Goal: Task Accomplishment & Management: Use online tool/utility

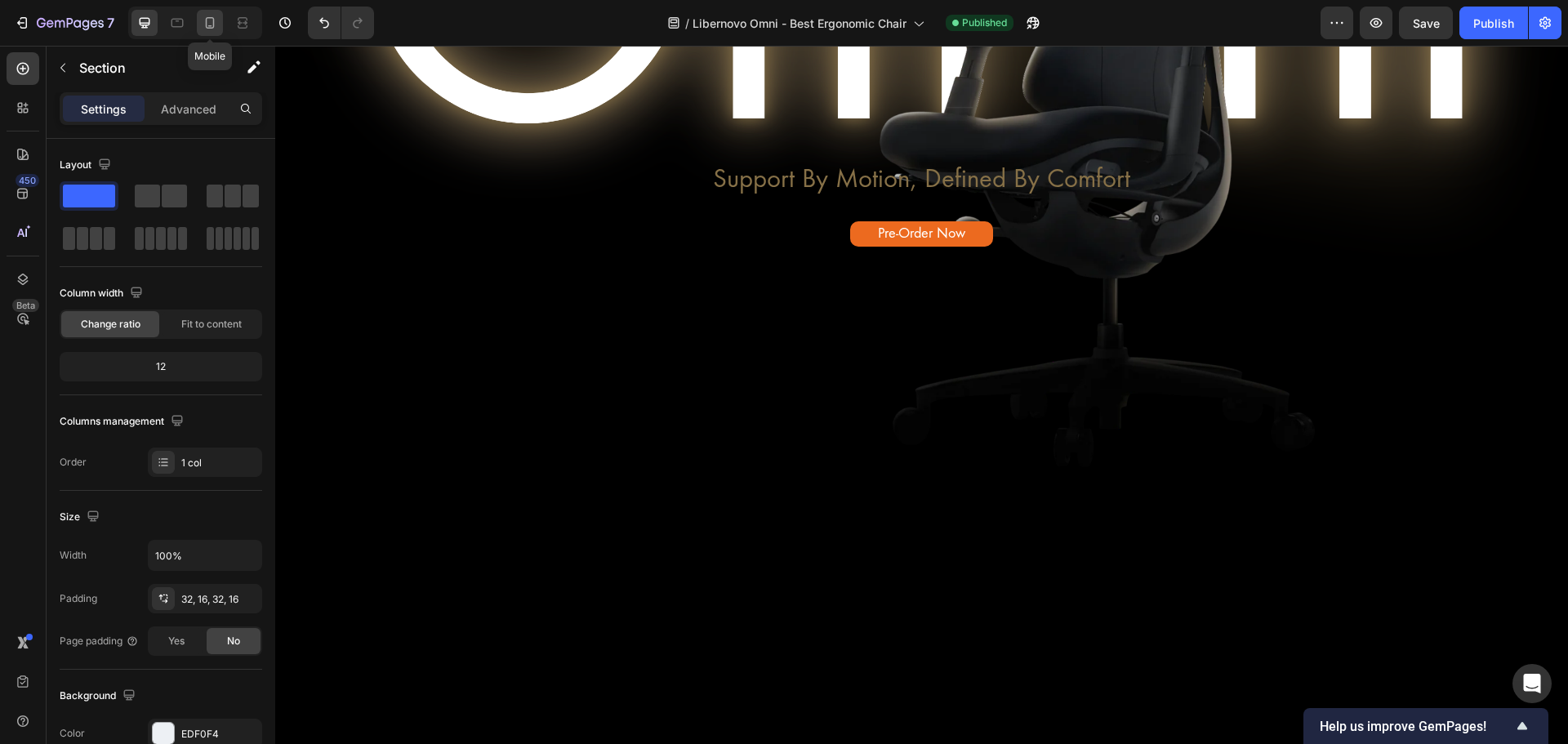
click at [202, 19] on icon at bounding box center [209, 22] width 16 height 16
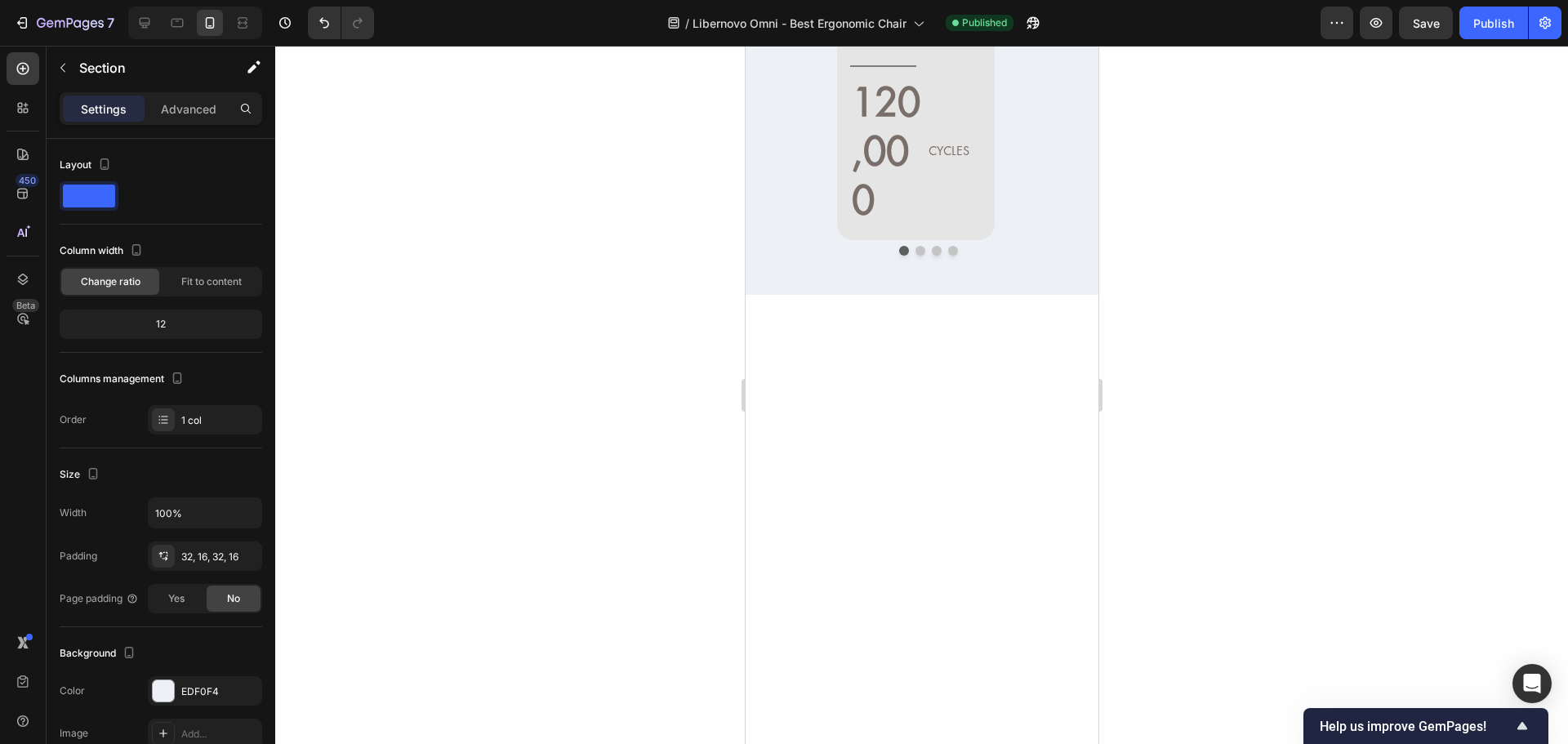
scroll to position [17274, 0]
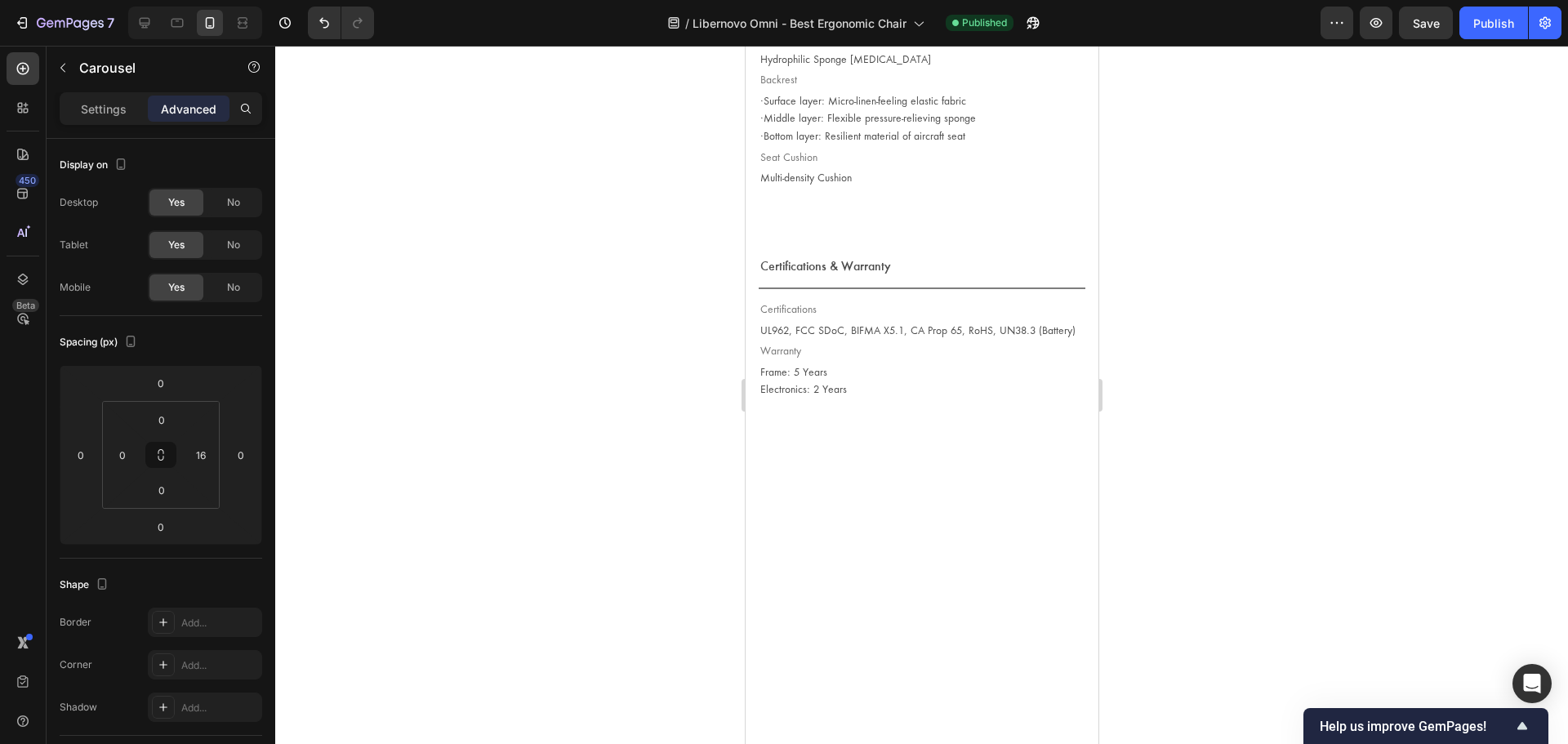
scroll to position [17436, 0]
drag, startPoint x: 921, startPoint y: 392, endPoint x: 939, endPoint y: 261, distance: 132.2
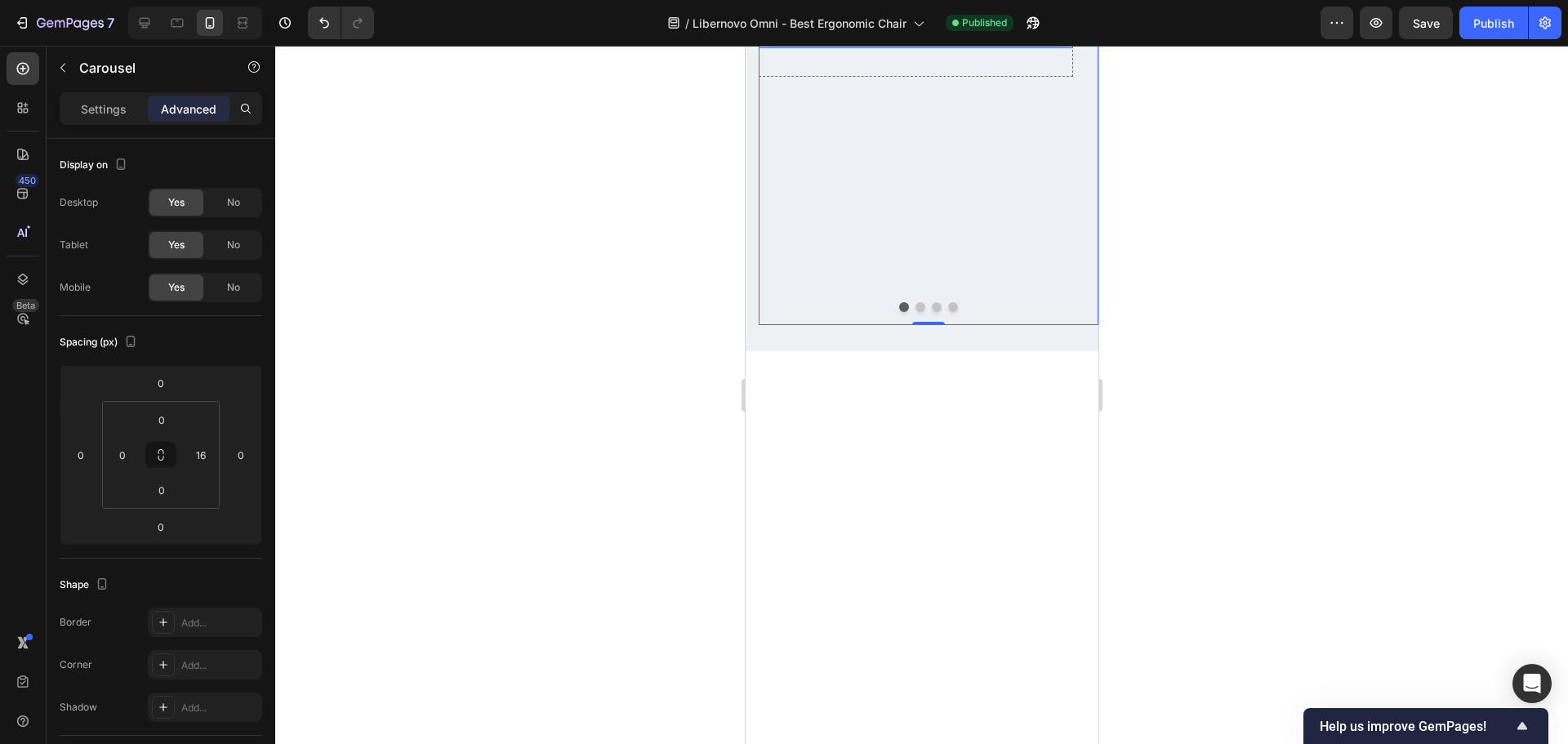
scroll to position [16620, 0]
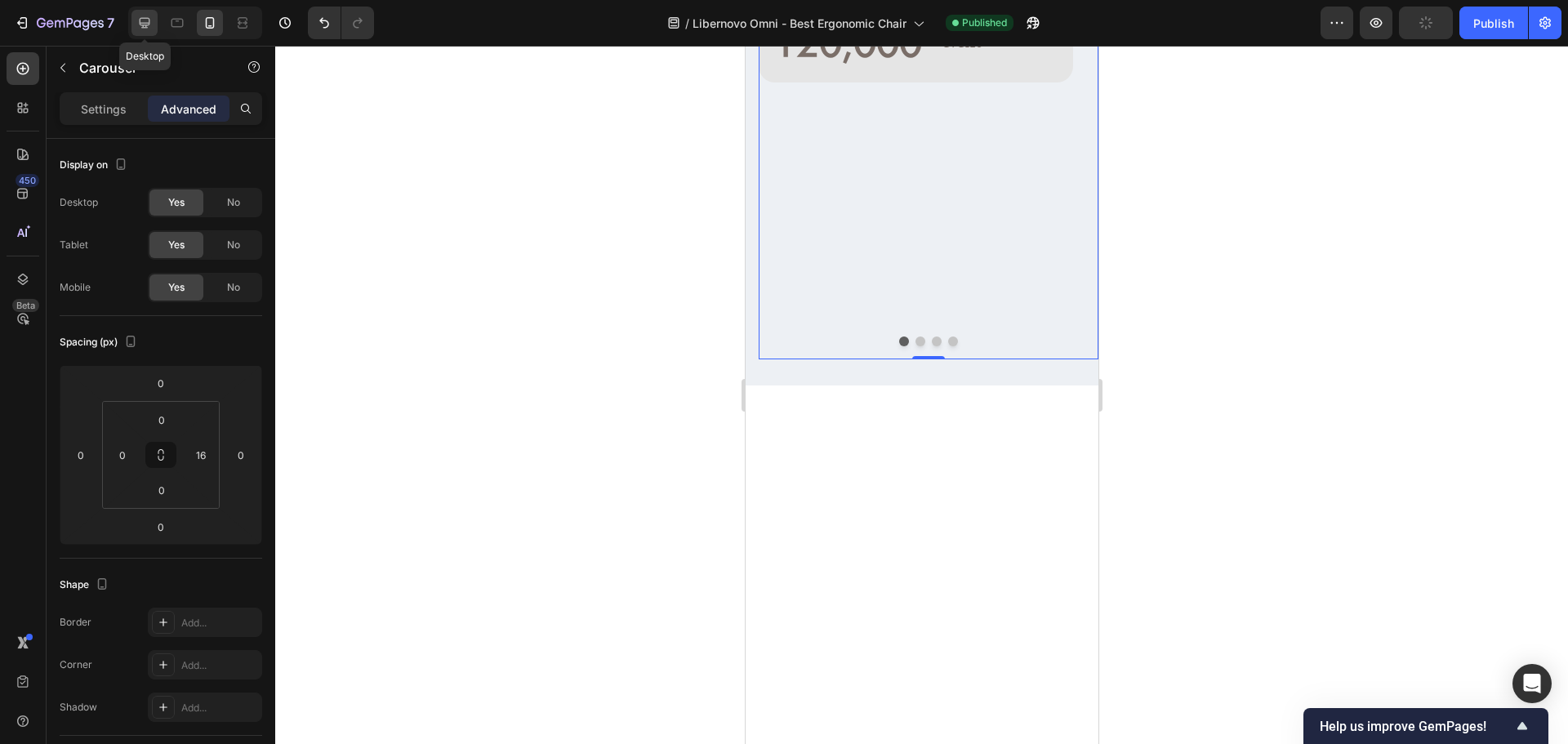
click at [150, 24] on icon at bounding box center [144, 22] width 10 height 10
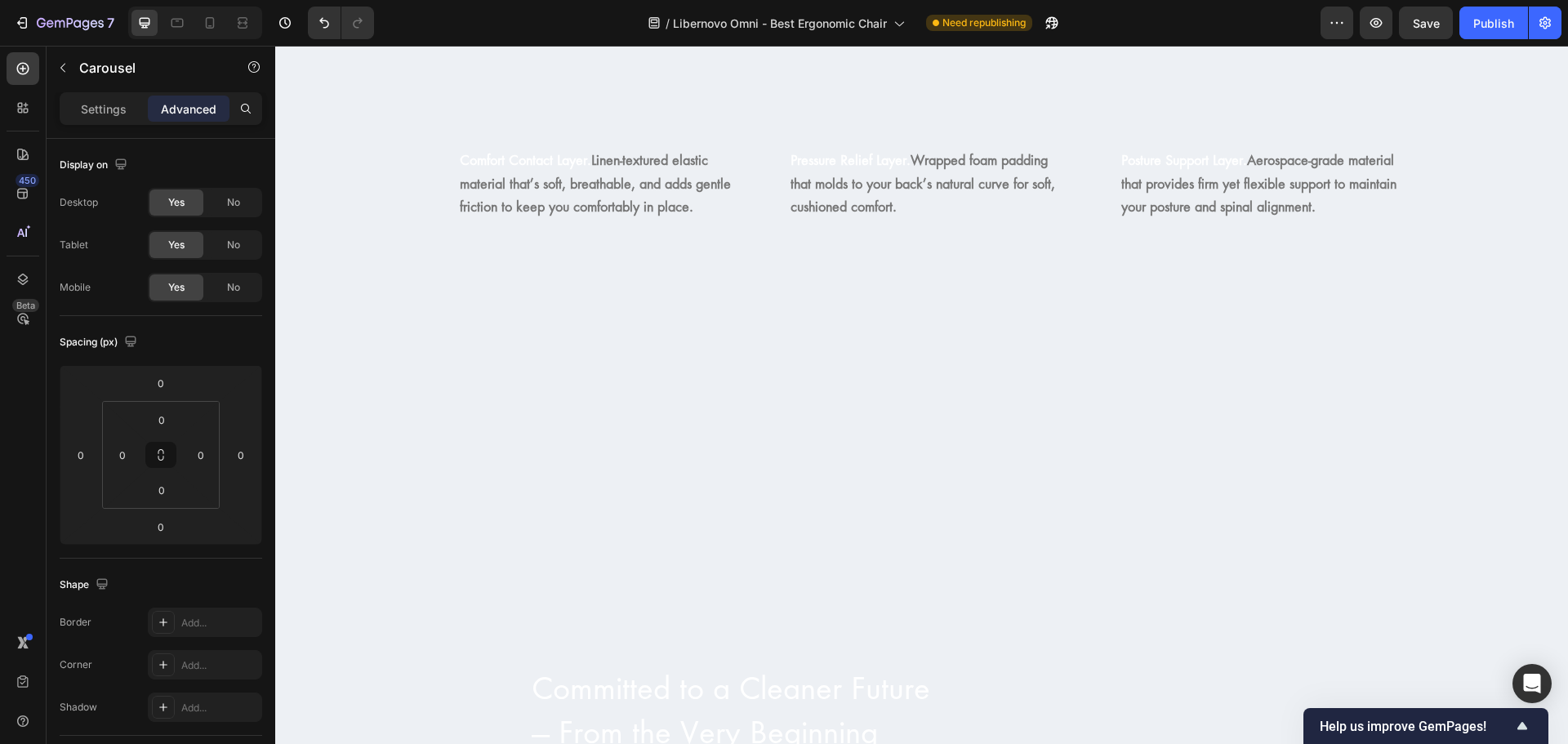
scroll to position [12026, 0]
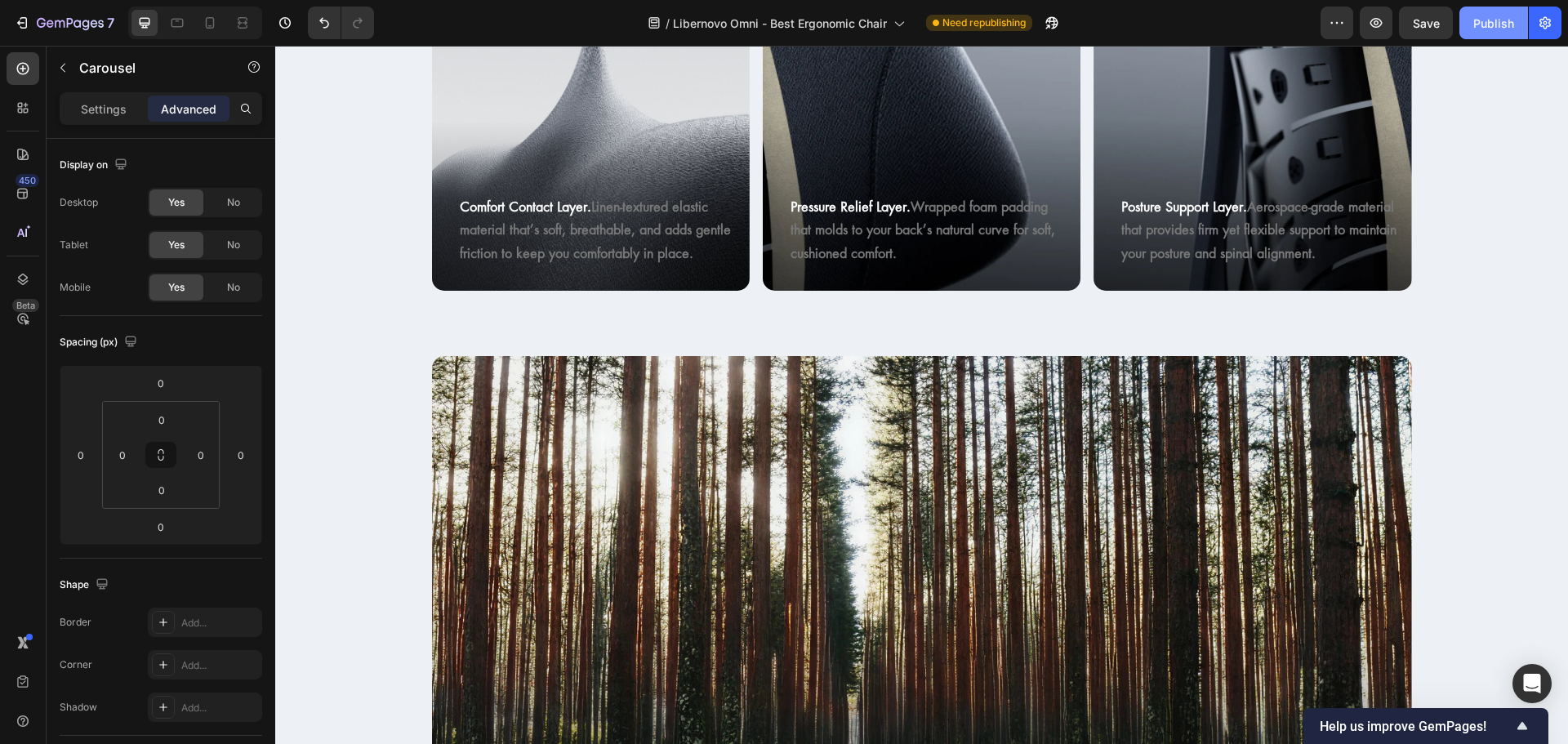
click at [1477, 19] on div "Publish" at bounding box center [1493, 23] width 41 height 17
click at [1431, 29] on span "Save" at bounding box center [1426, 22] width 27 height 14
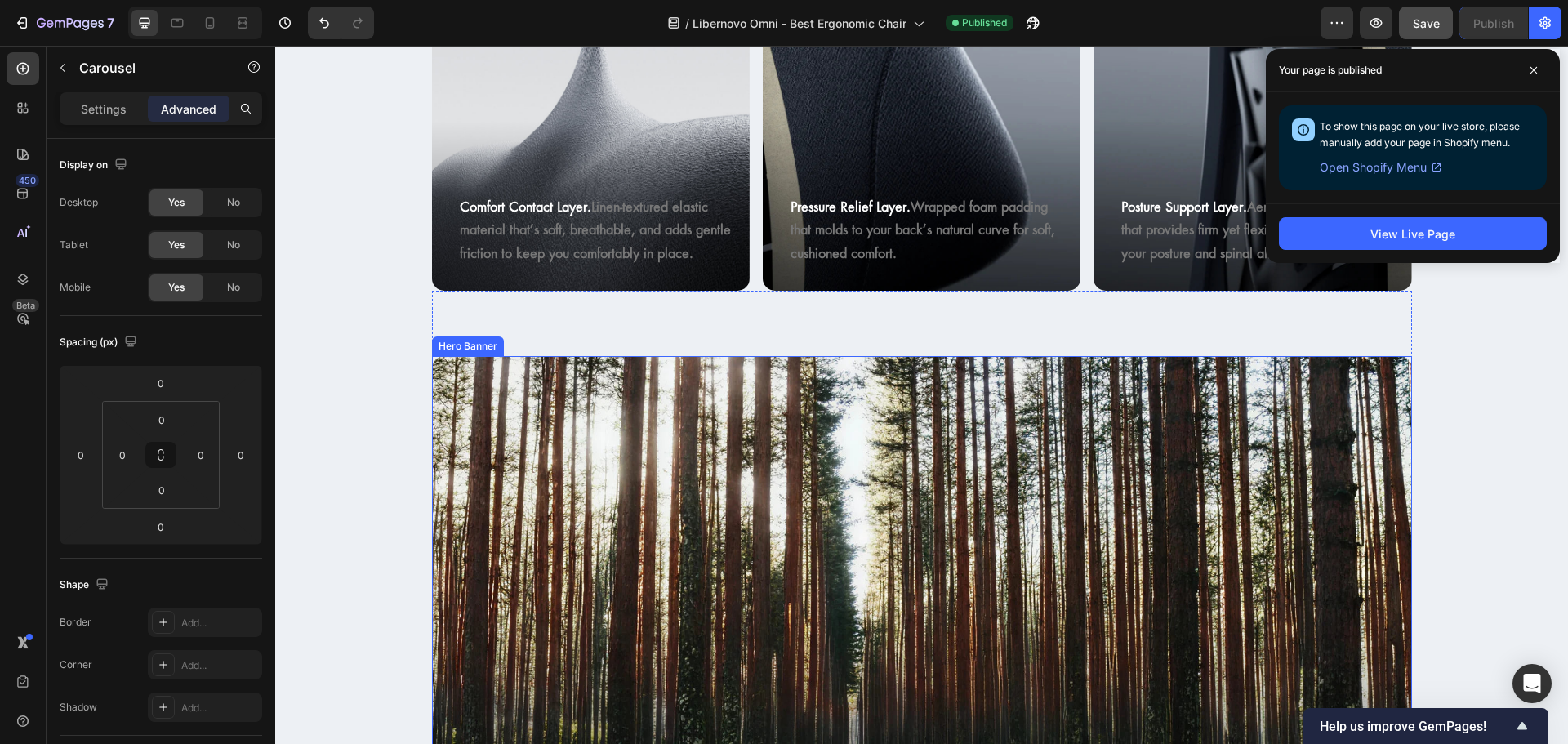
scroll to position [11537, 0]
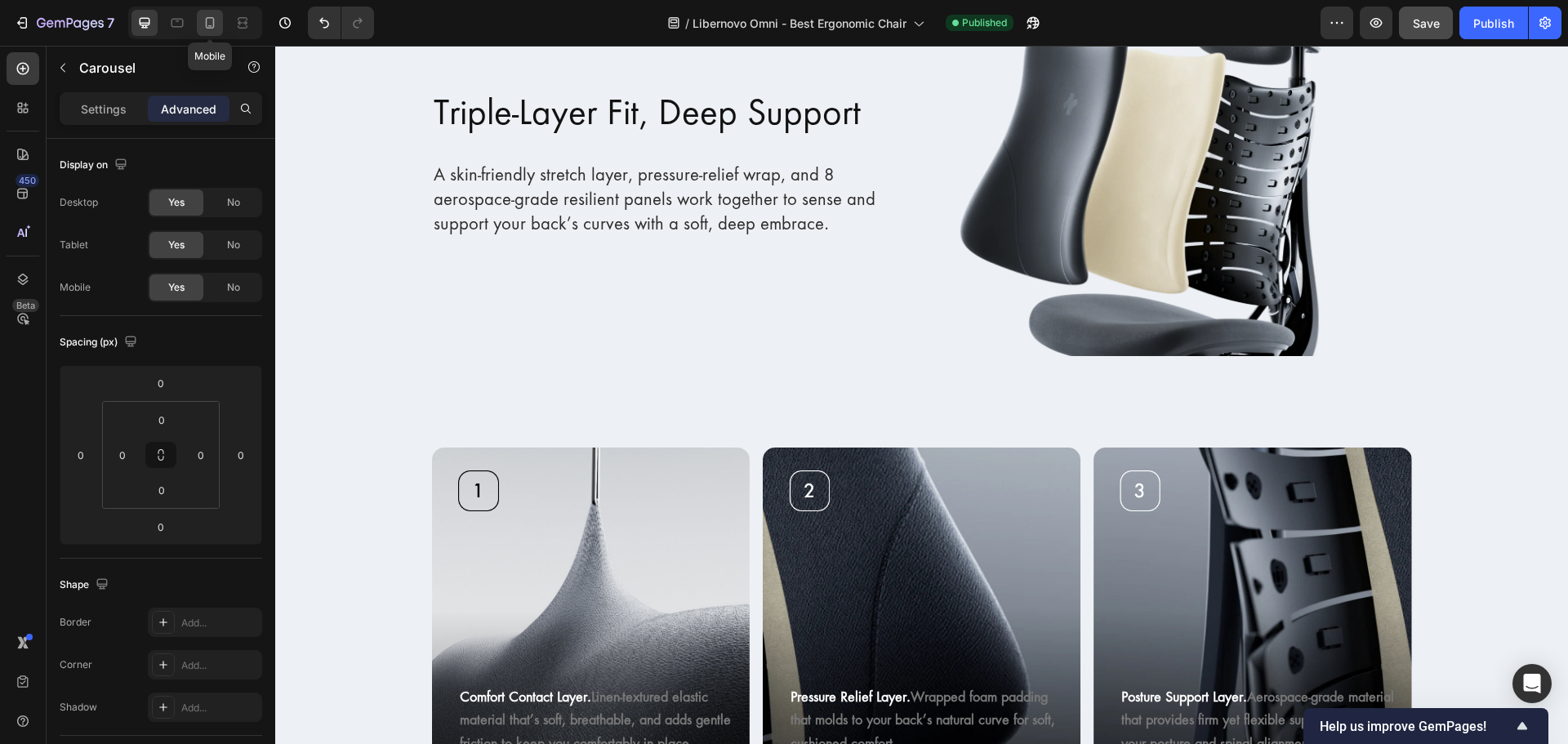
click at [201, 29] on div at bounding box center [210, 22] width 26 height 26
type input "16"
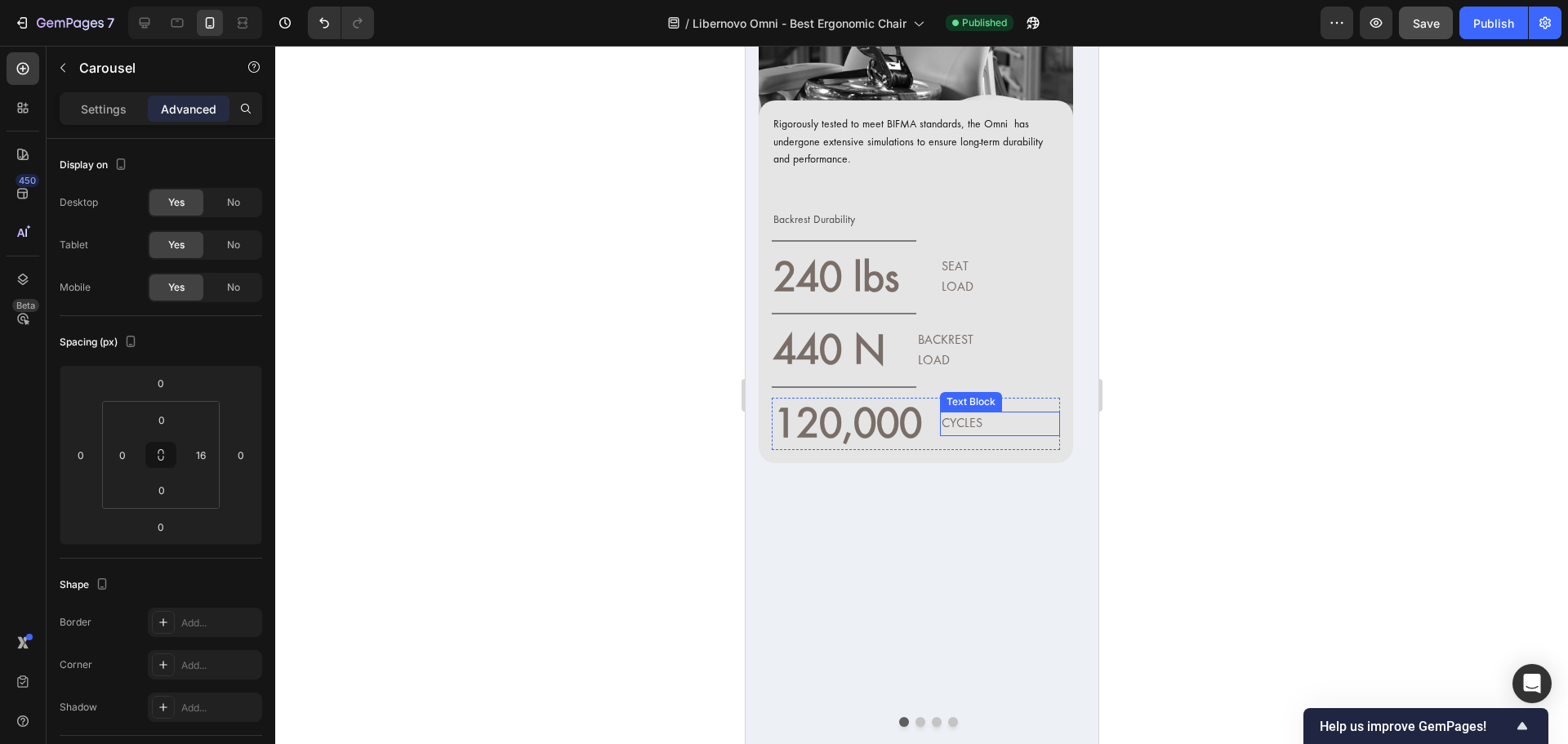
scroll to position [17262, 0]
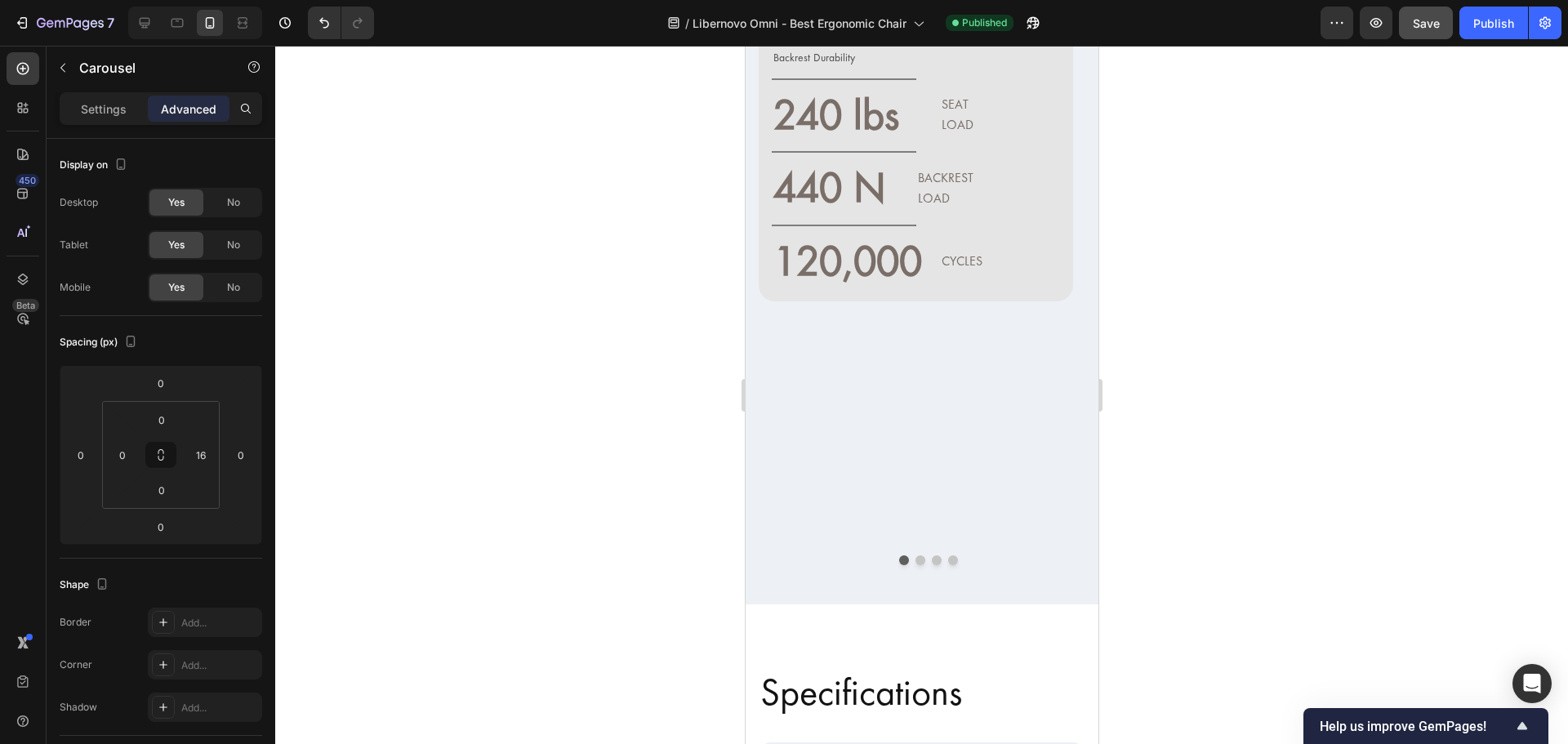
click at [915, 555] on button "Dot" at bounding box center [919, 560] width 9 height 9
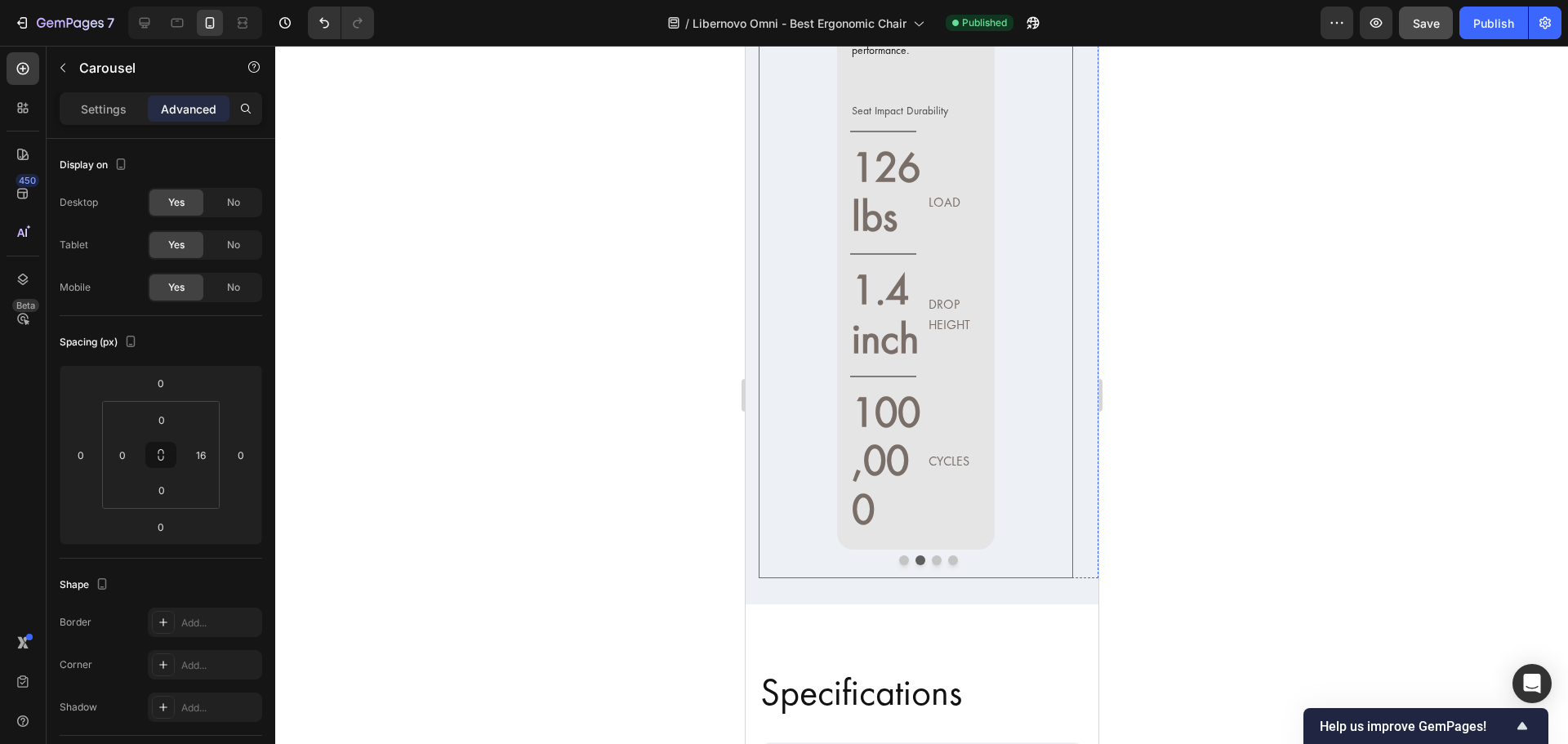
click at [1026, 465] on div "Rigorously tested to meet BIFMA standards, the Omni has undergone extensive sim…" at bounding box center [915, 273] width 314 height 611
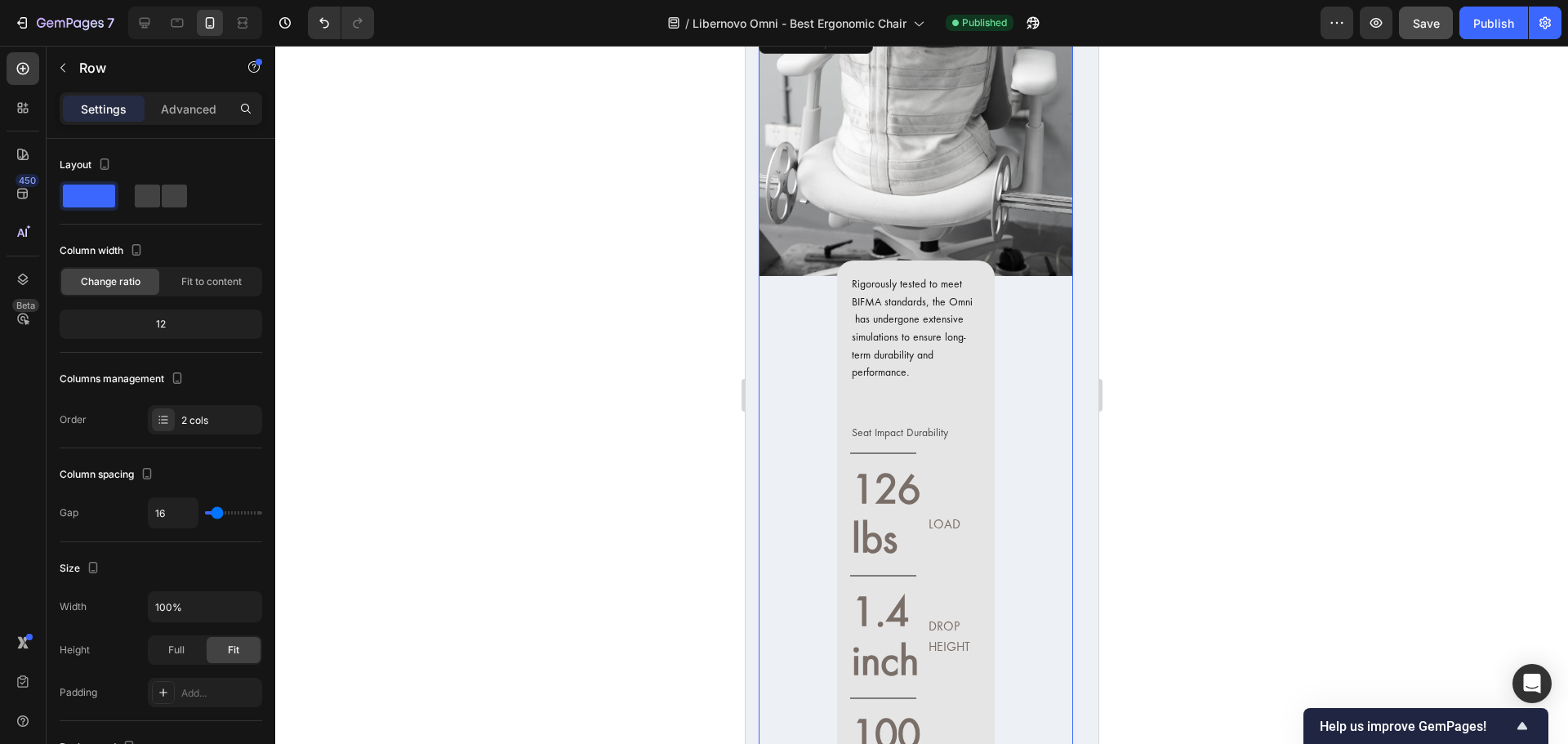
scroll to position [16853, 0]
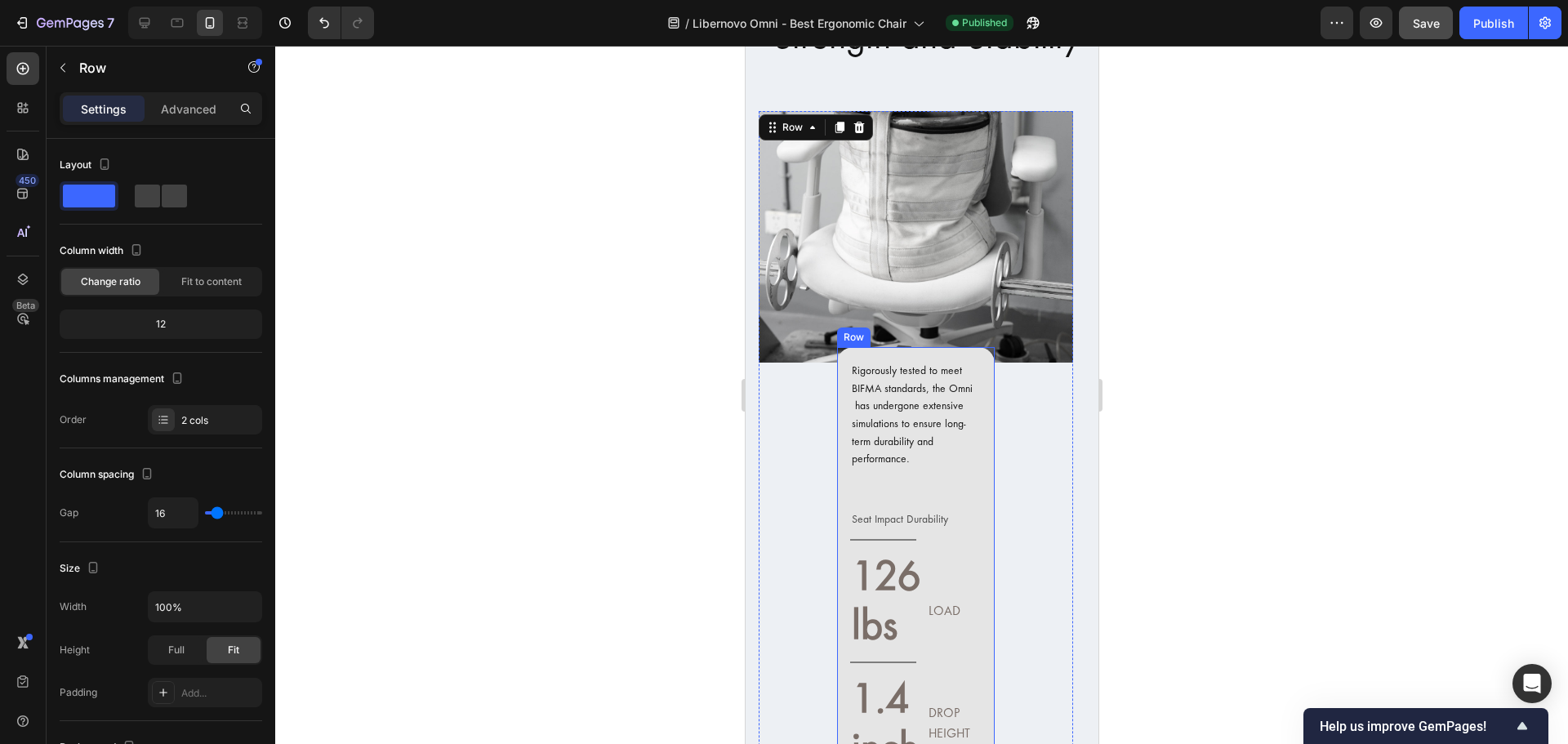
click at [984, 434] on div "Rigorously tested to meet BIFMA standards, the Omni has undergone extensive sim…" at bounding box center [915, 652] width 158 height 611
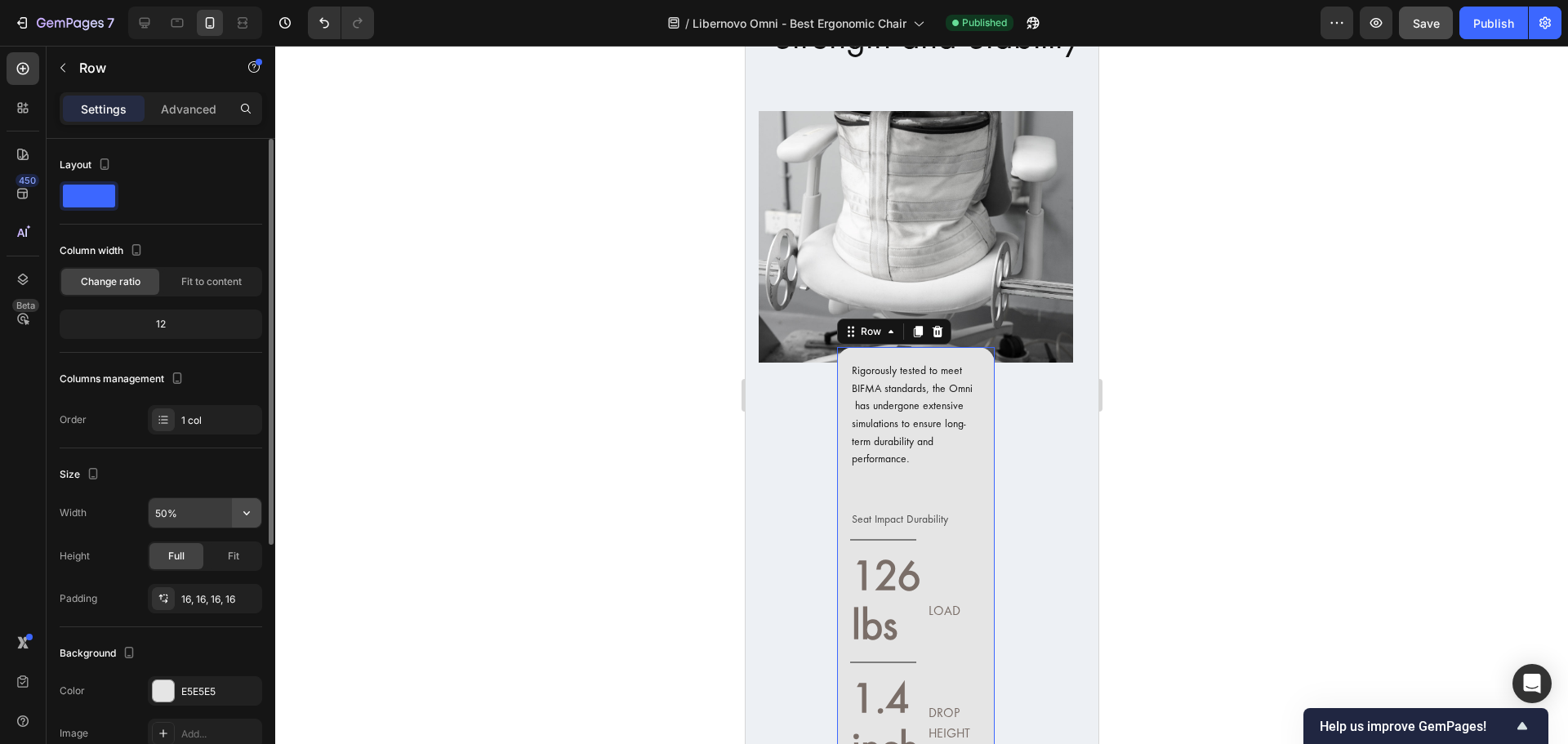
click at [246, 511] on icon "button" at bounding box center [246, 512] width 16 height 16
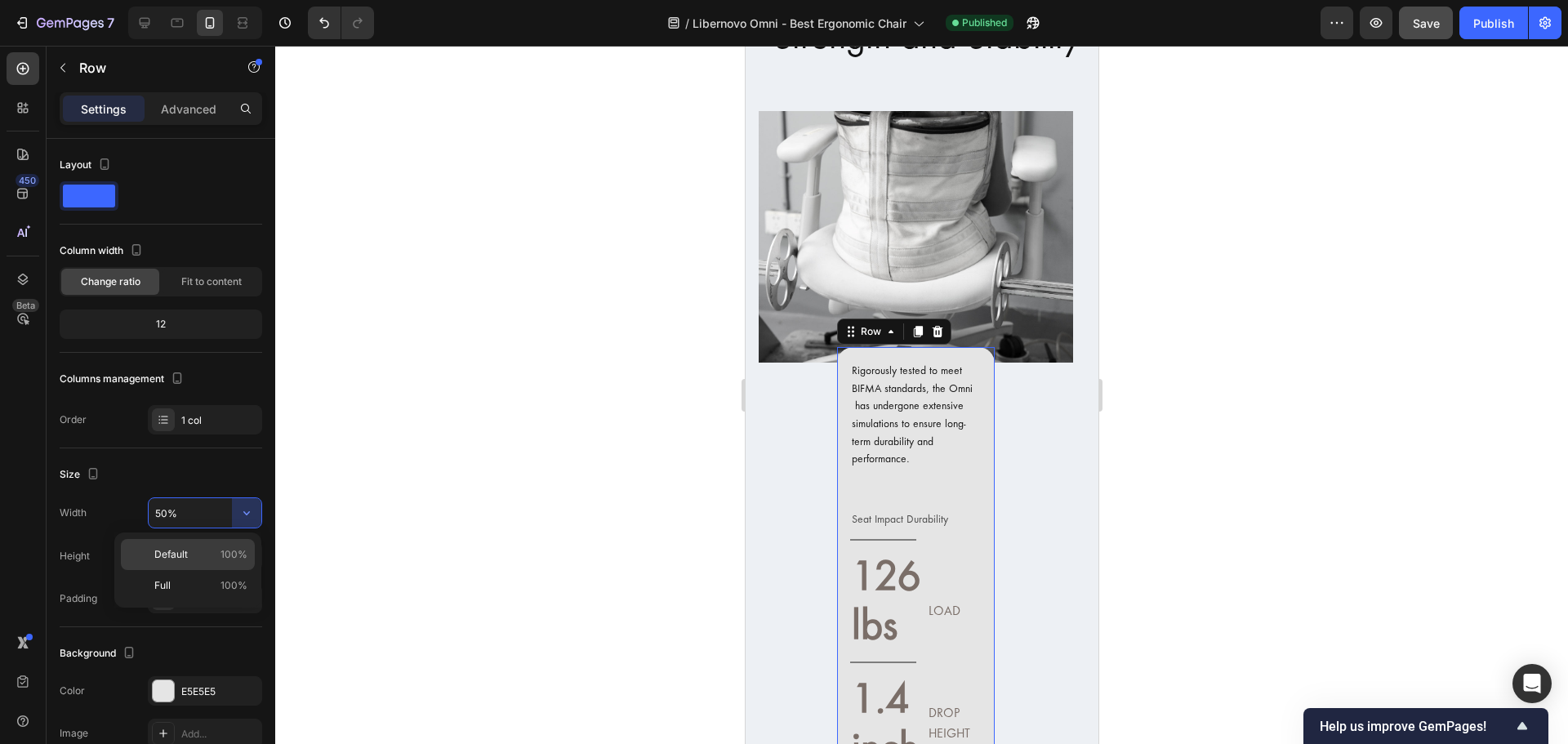
click at [213, 552] on p "Default 100%" at bounding box center [201, 554] width 93 height 15
type input "100%"
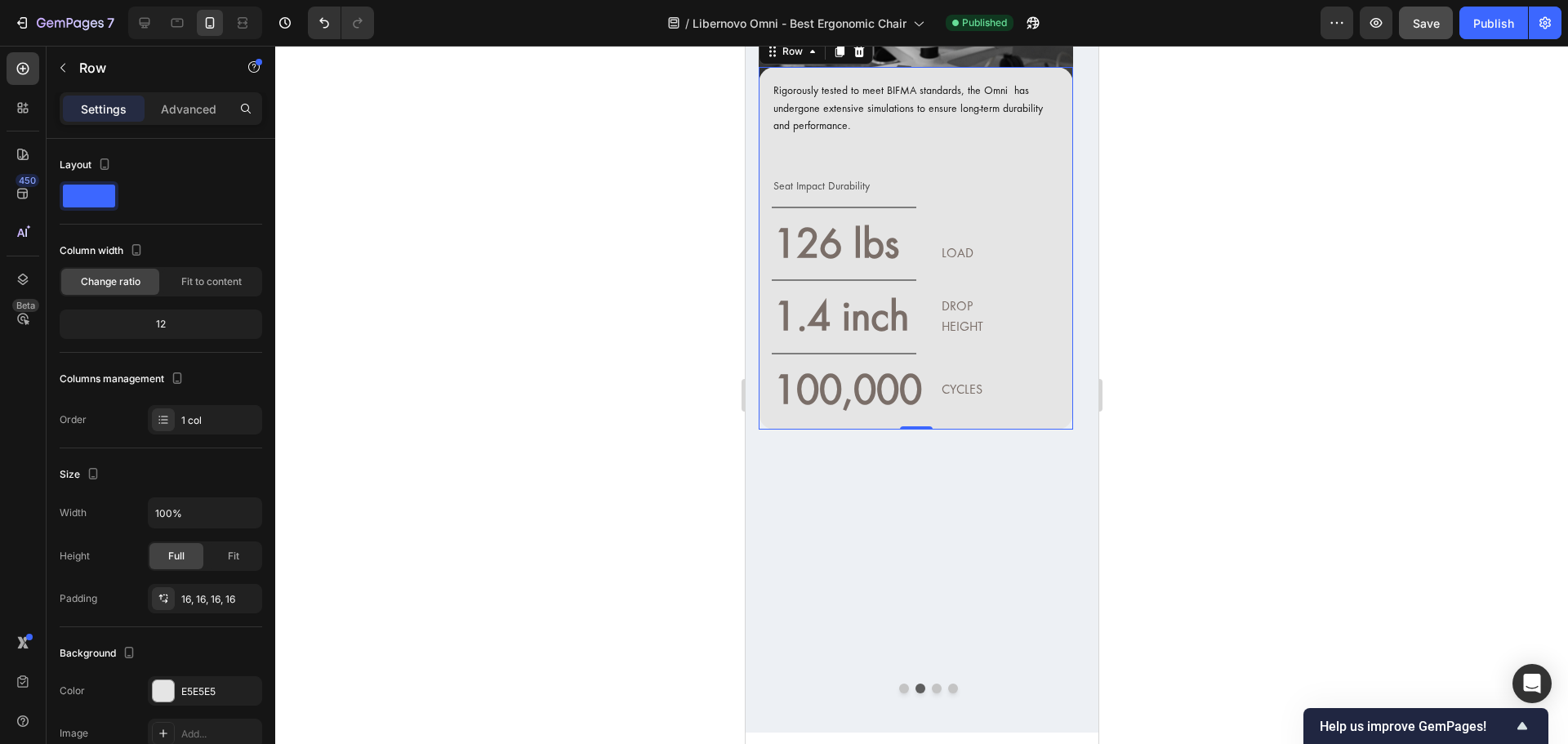
scroll to position [17180, 0]
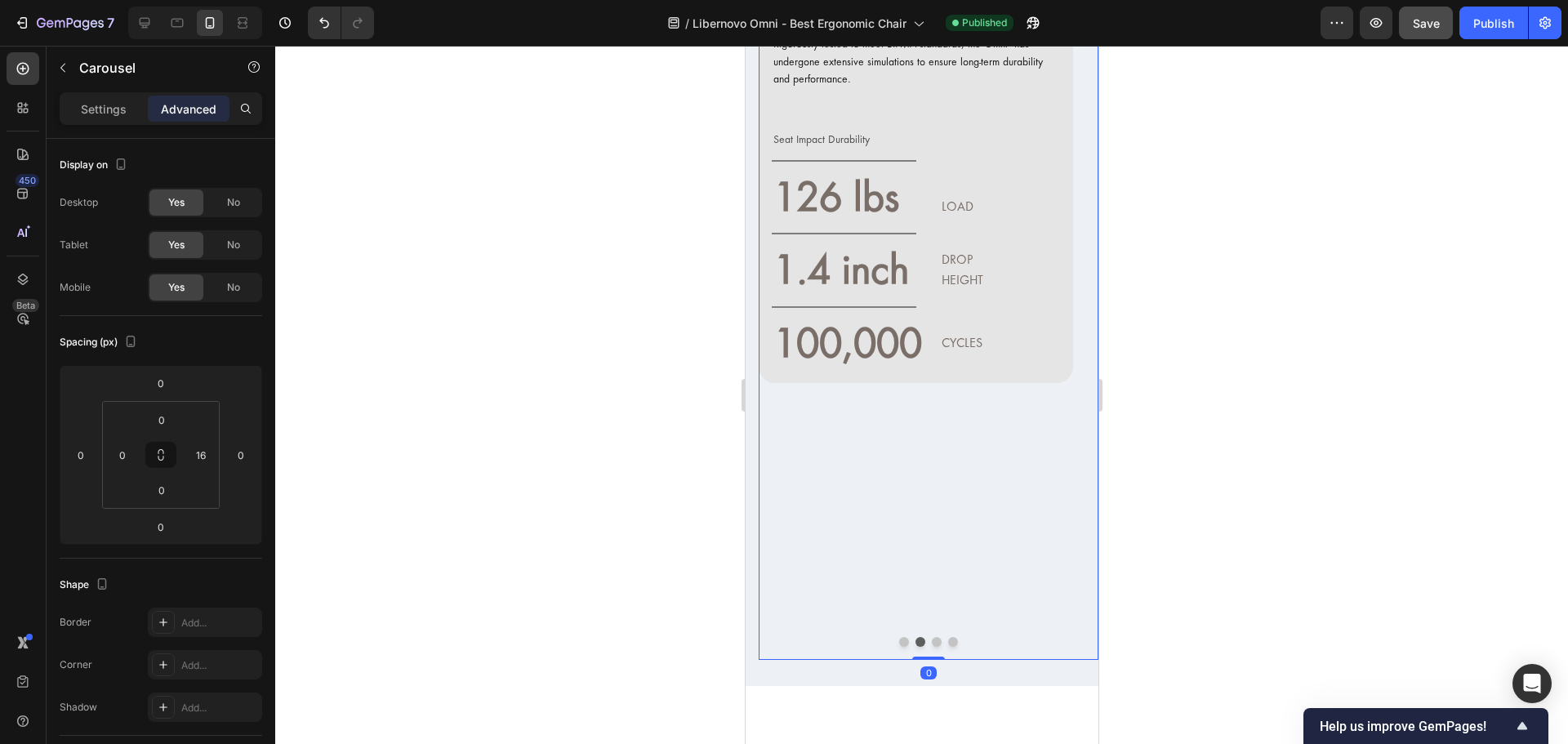
click at [931, 637] on button "Dot" at bounding box center [935, 641] width 9 height 9
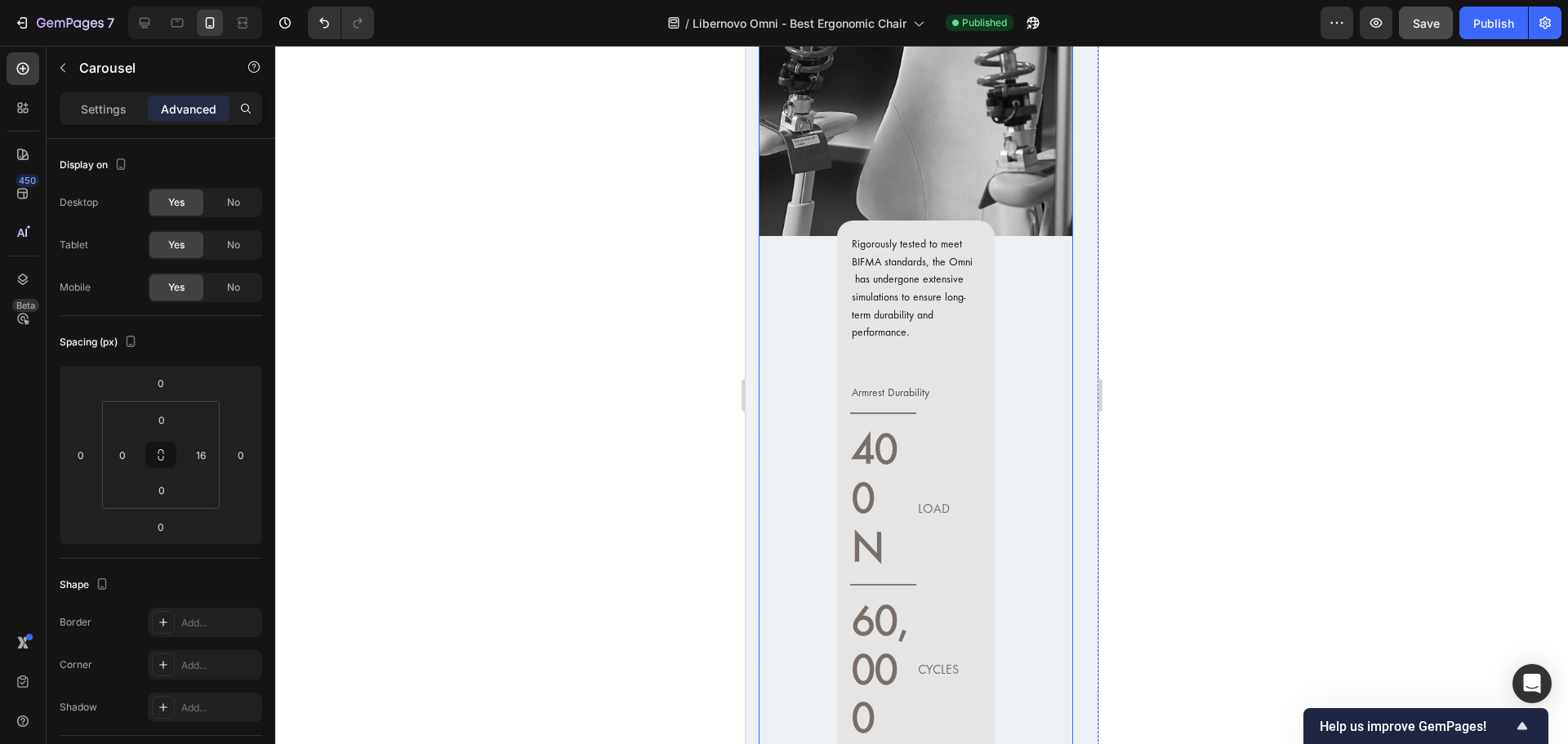
scroll to position [16935, 0]
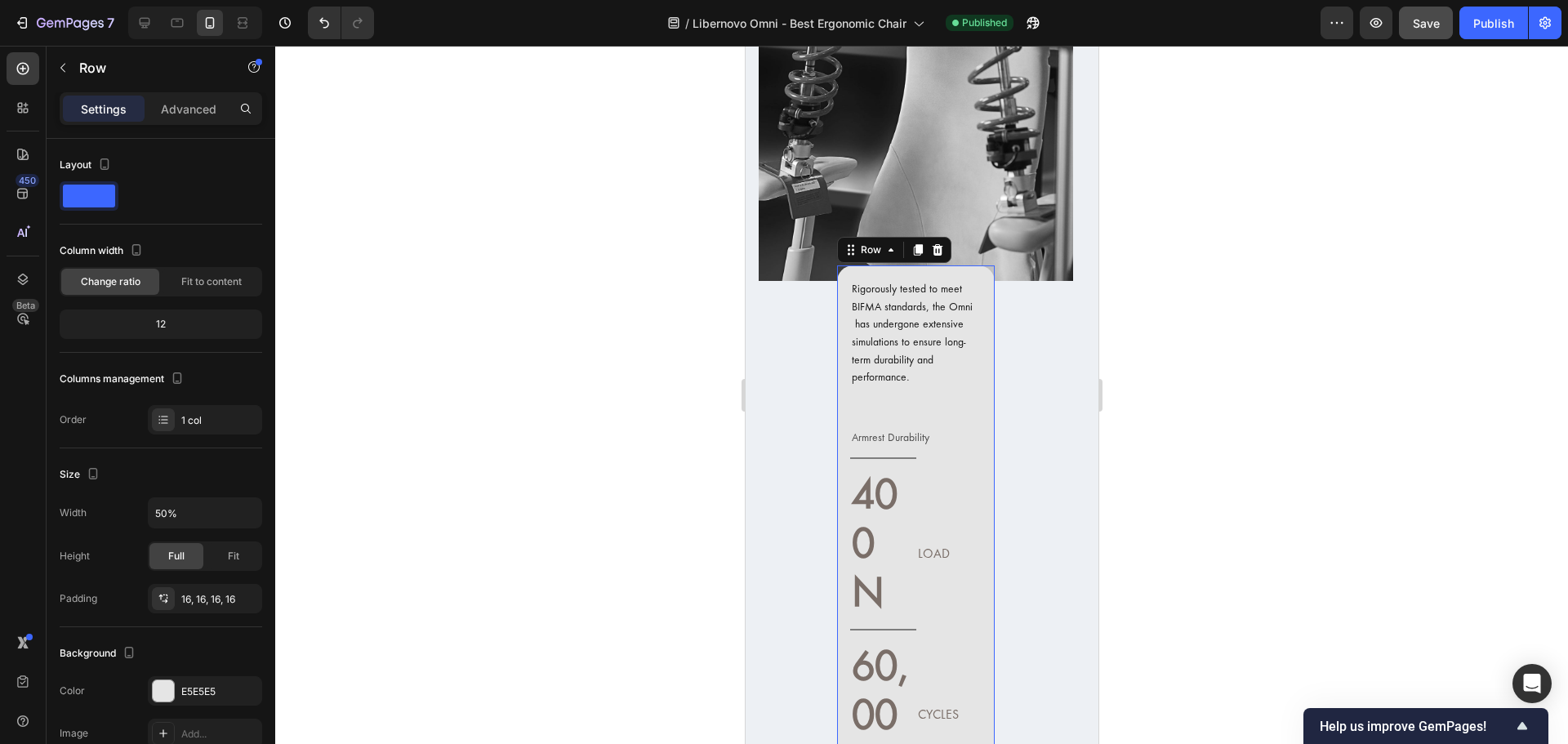
click at [989, 333] on div "Rigorously tested to meet BIFMA standards, the Omni has undergone extensive sim…" at bounding box center [915, 534] width 158 height 537
click at [235, 512] on button "button" at bounding box center [246, 512] width 29 height 29
click at [226, 559] on span "100%" at bounding box center [234, 554] width 27 height 15
type input "100%"
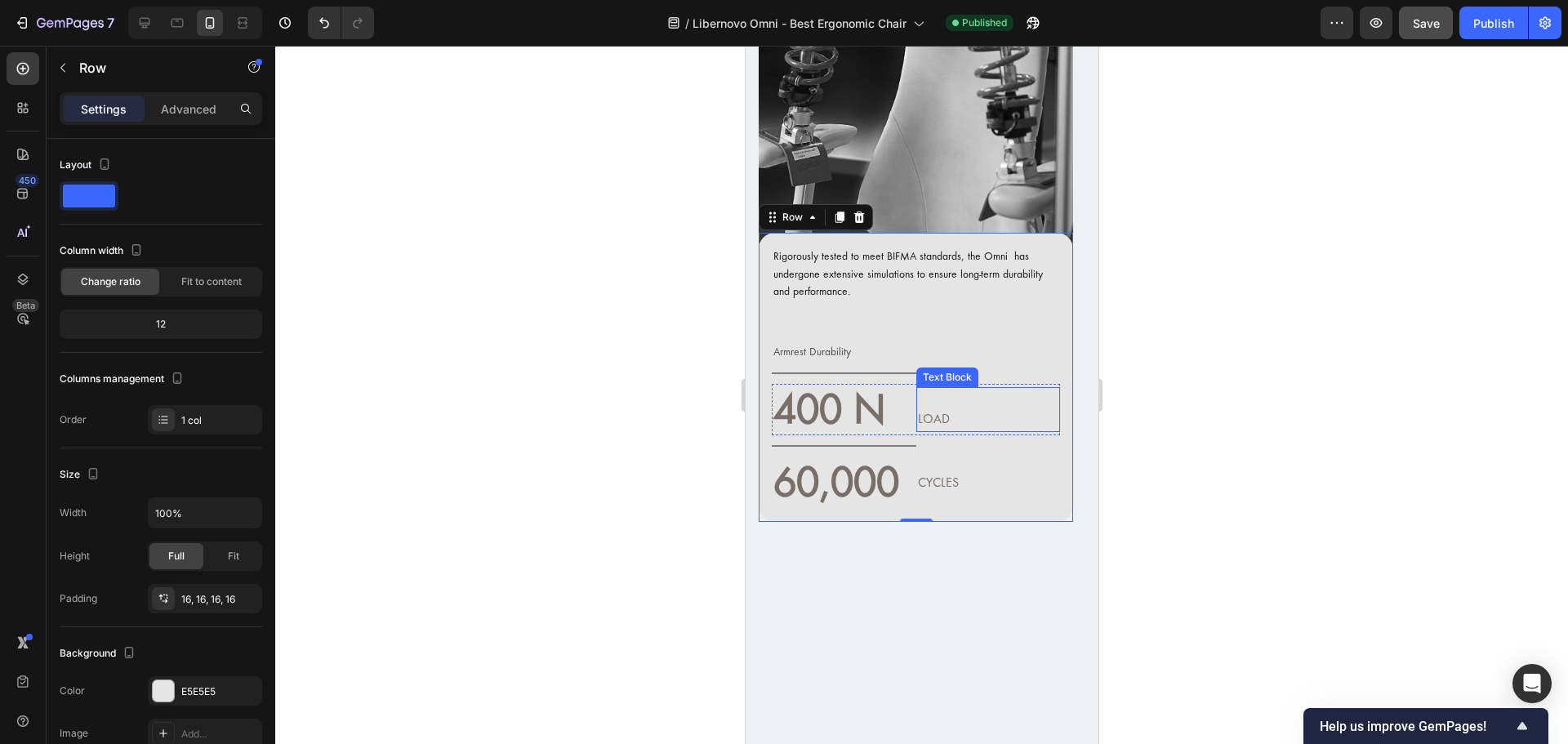
scroll to position [17180, 0]
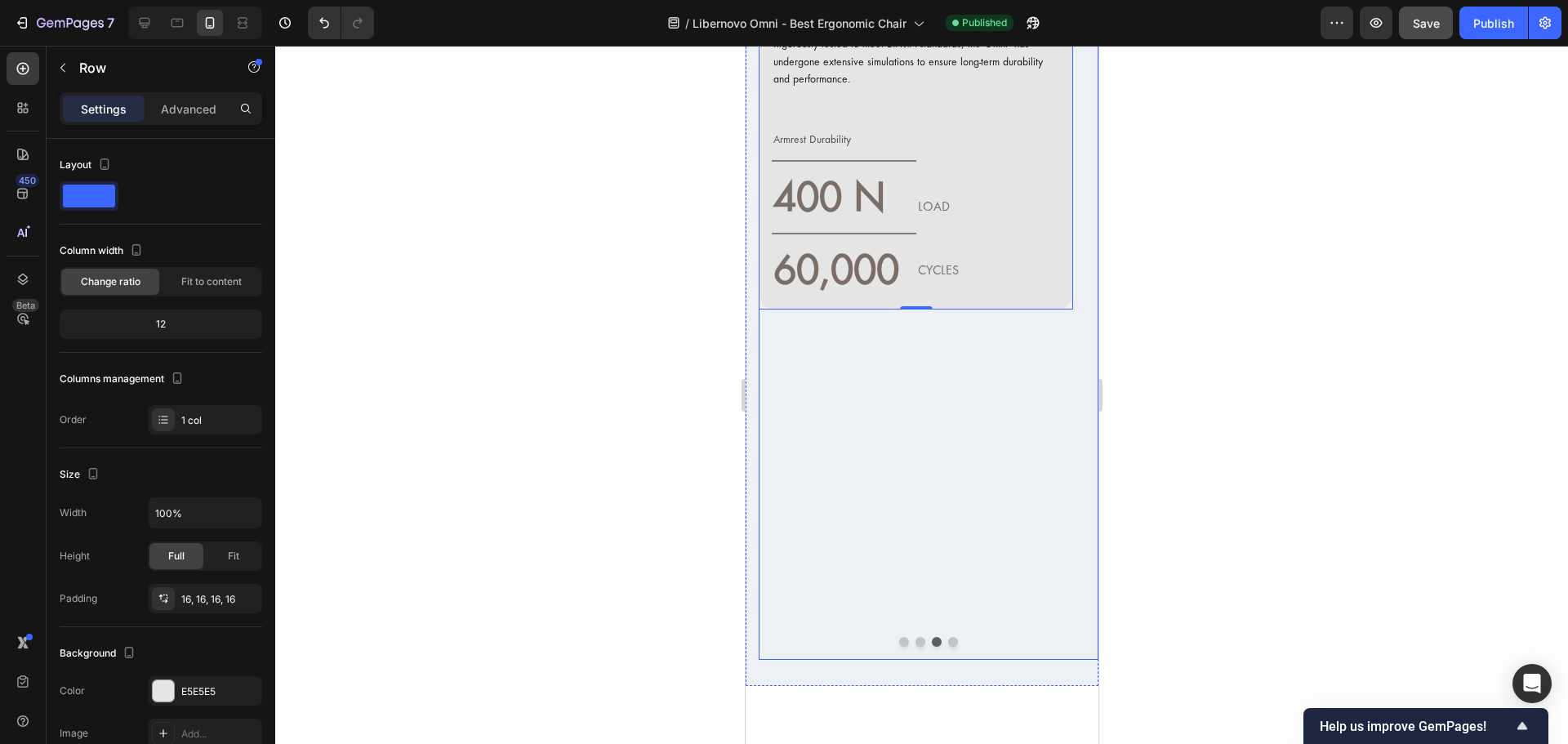
click at [951, 637] on div at bounding box center [927, 641] width 339 height 9
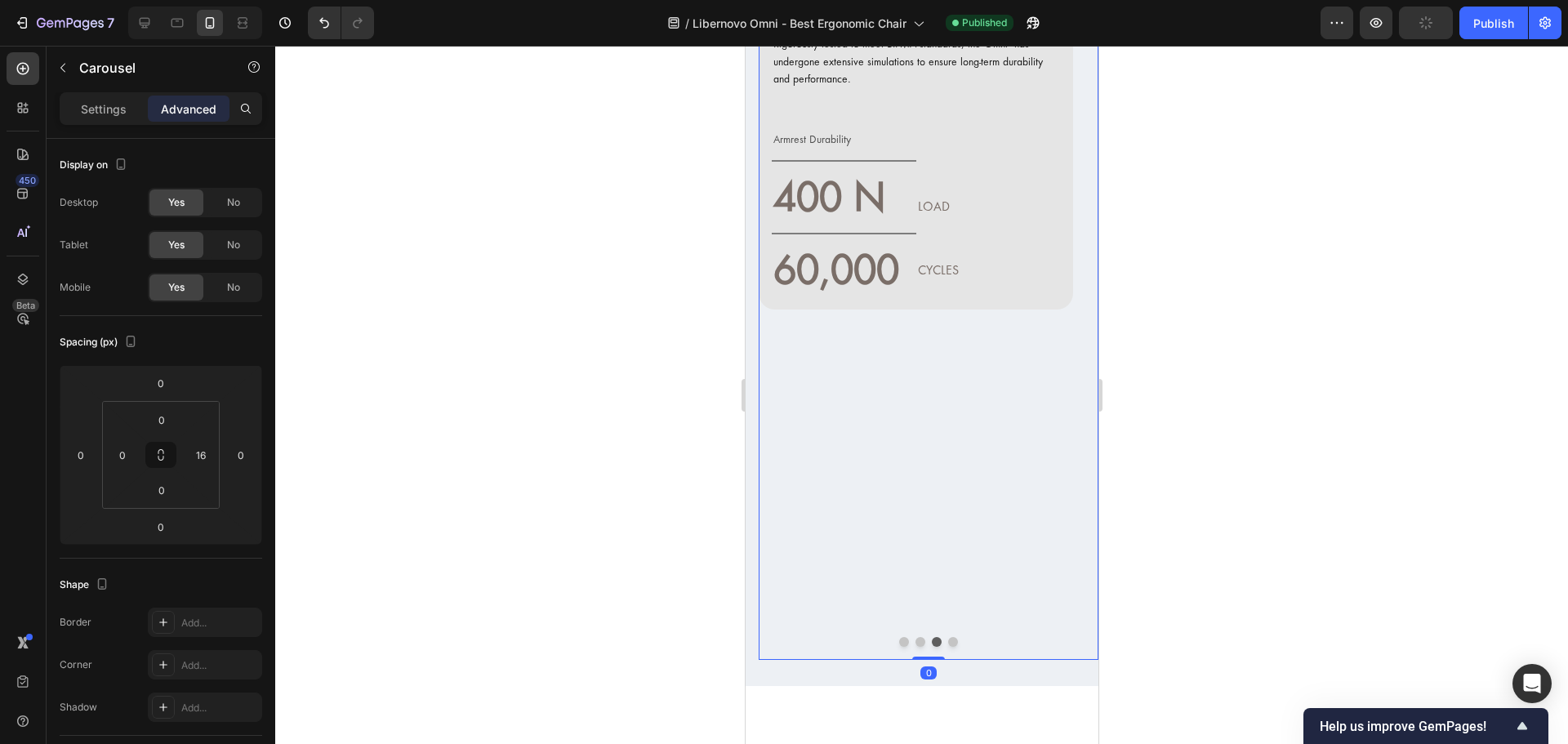
click at [948, 637] on button "Dot" at bounding box center [951, 641] width 9 height 9
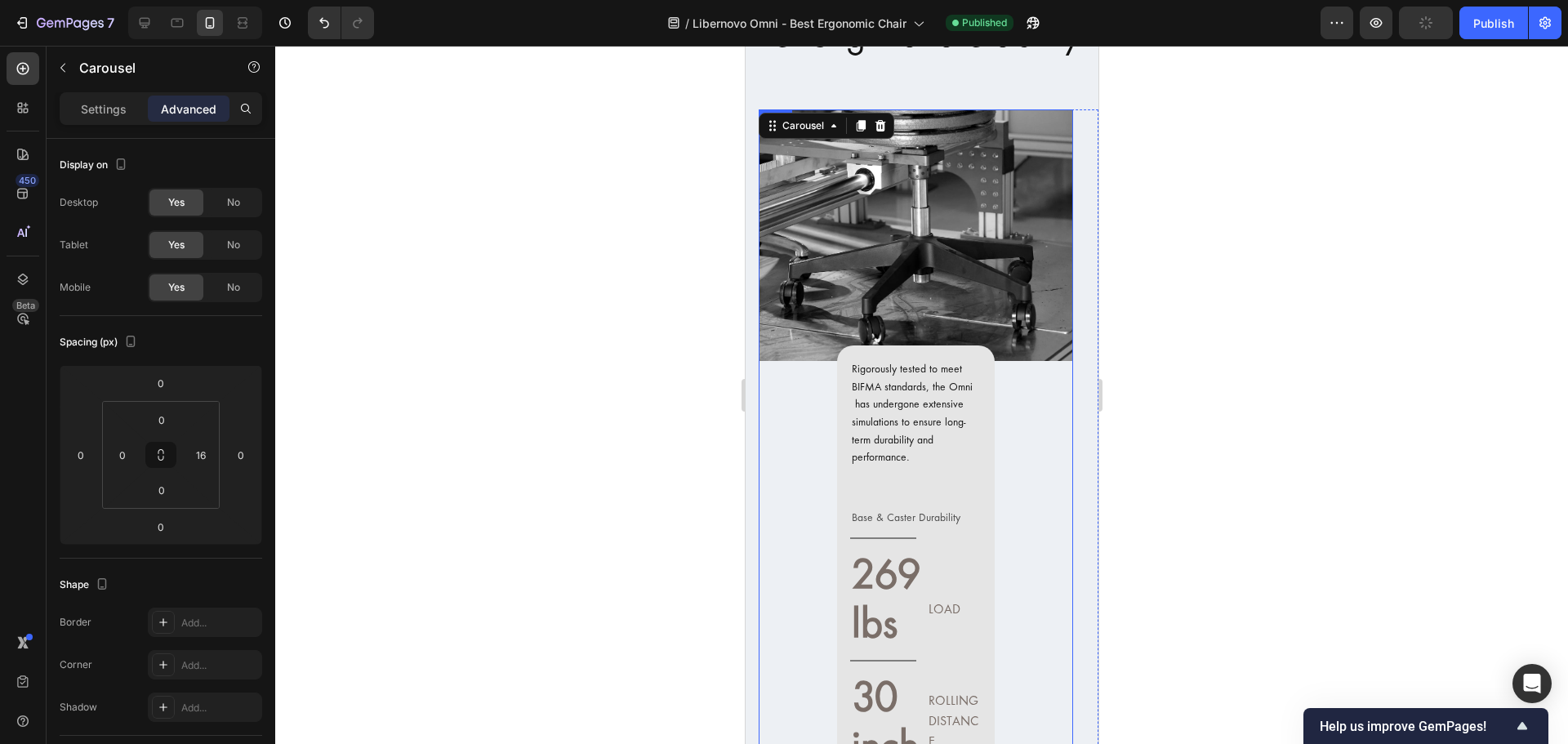
scroll to position [16853, 0]
click at [984, 427] on div "Rigorously tested to meet BIFMA standards, the Omni has undergone extensive sim…" at bounding box center [915, 652] width 158 height 611
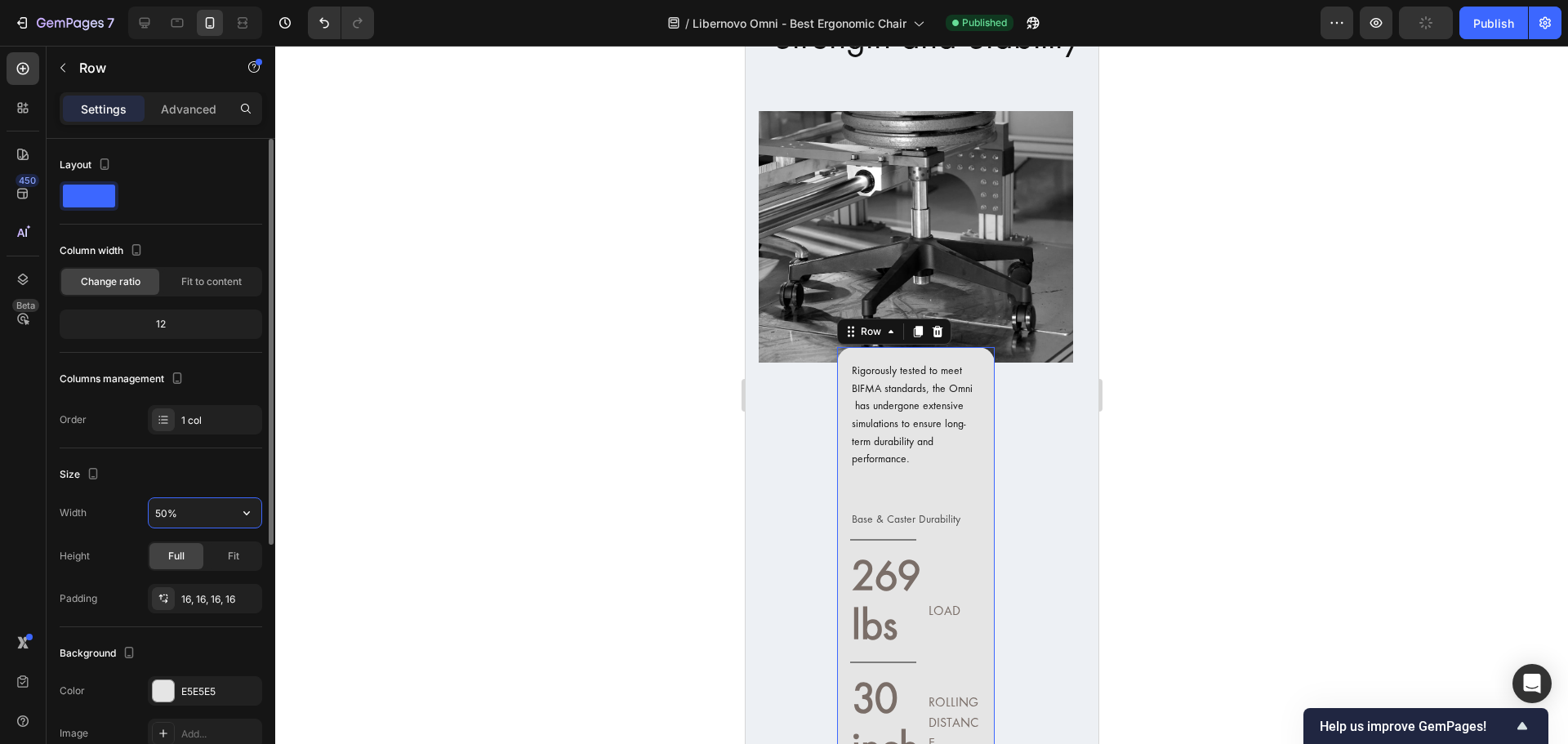
click at [184, 514] on input "50%" at bounding box center [205, 512] width 113 height 29
click at [232, 508] on button "button" at bounding box center [246, 512] width 29 height 29
click at [217, 551] on p "Default 100%" at bounding box center [201, 554] width 93 height 15
type input "100%"
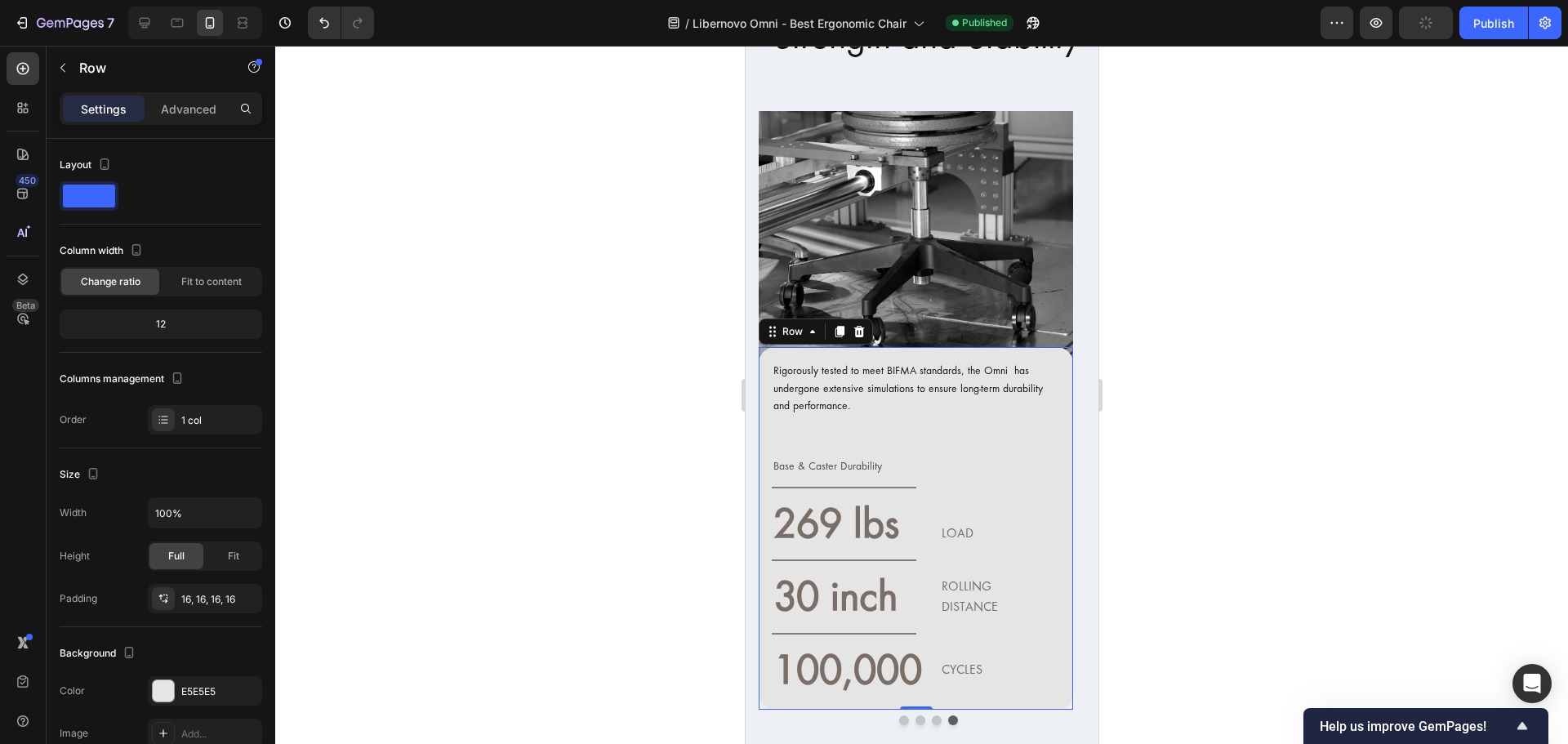
click at [592, 443] on div at bounding box center [920, 394] width 1292 height 698
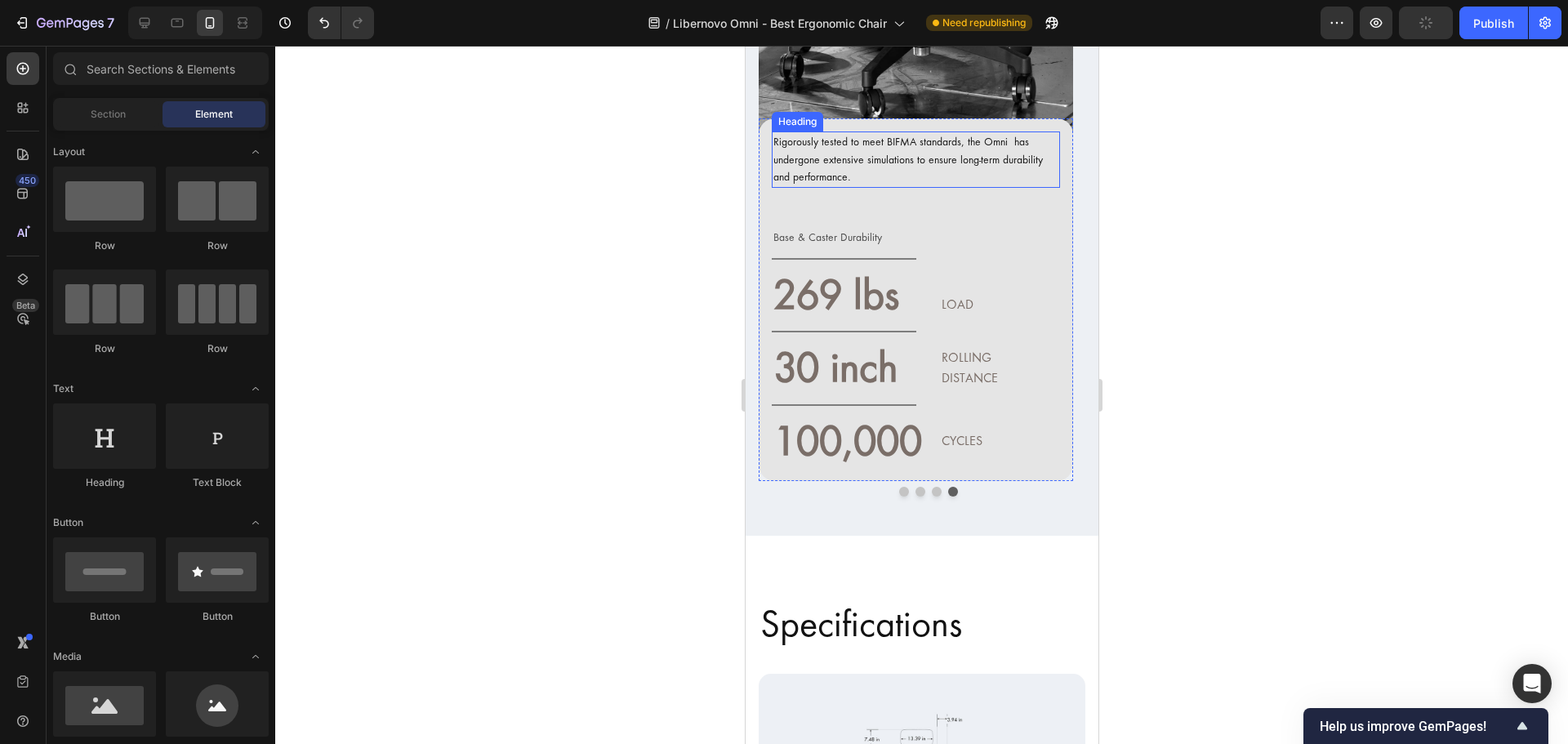
scroll to position [17099, 0]
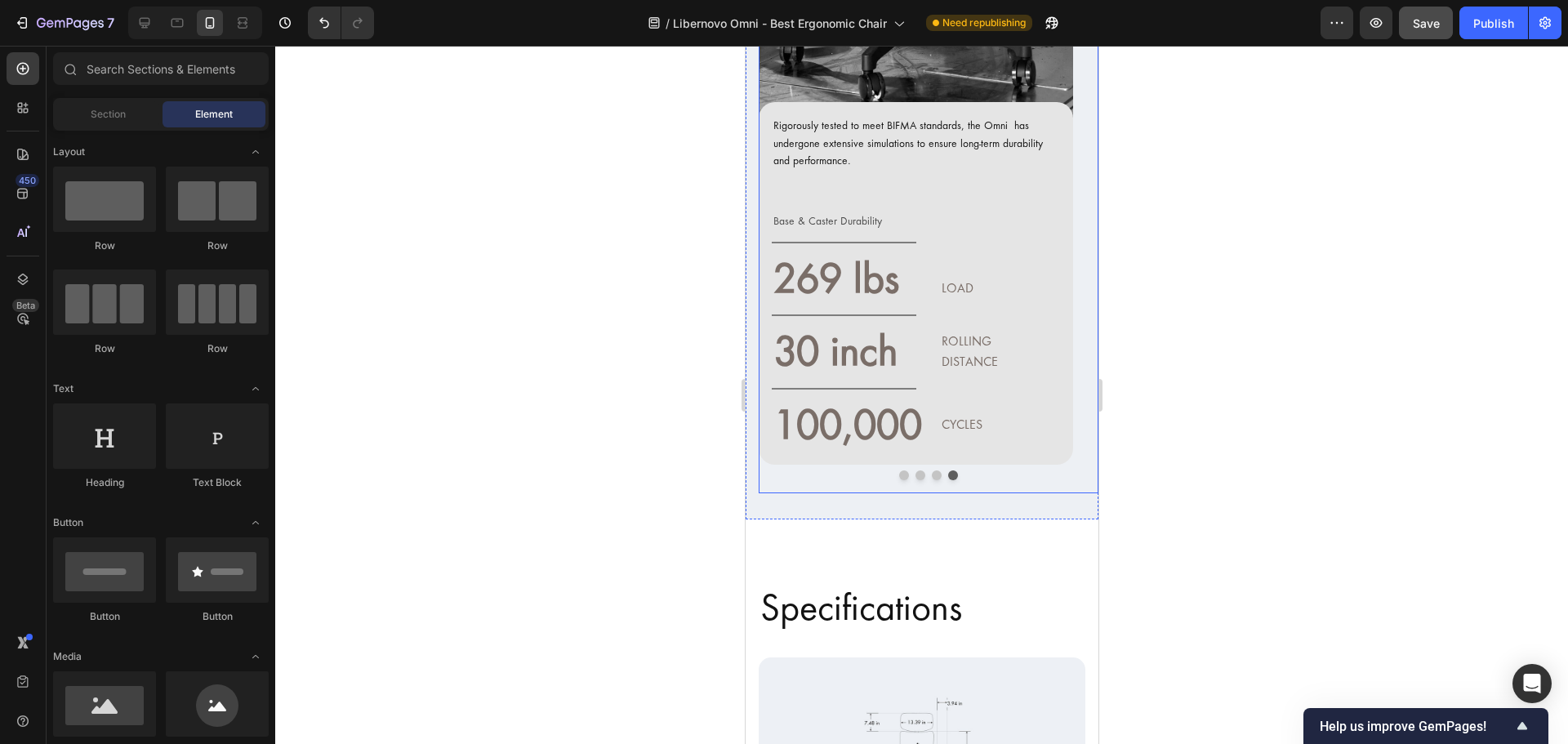
click at [898, 470] on button "Dot" at bounding box center [903, 475] width 9 height 9
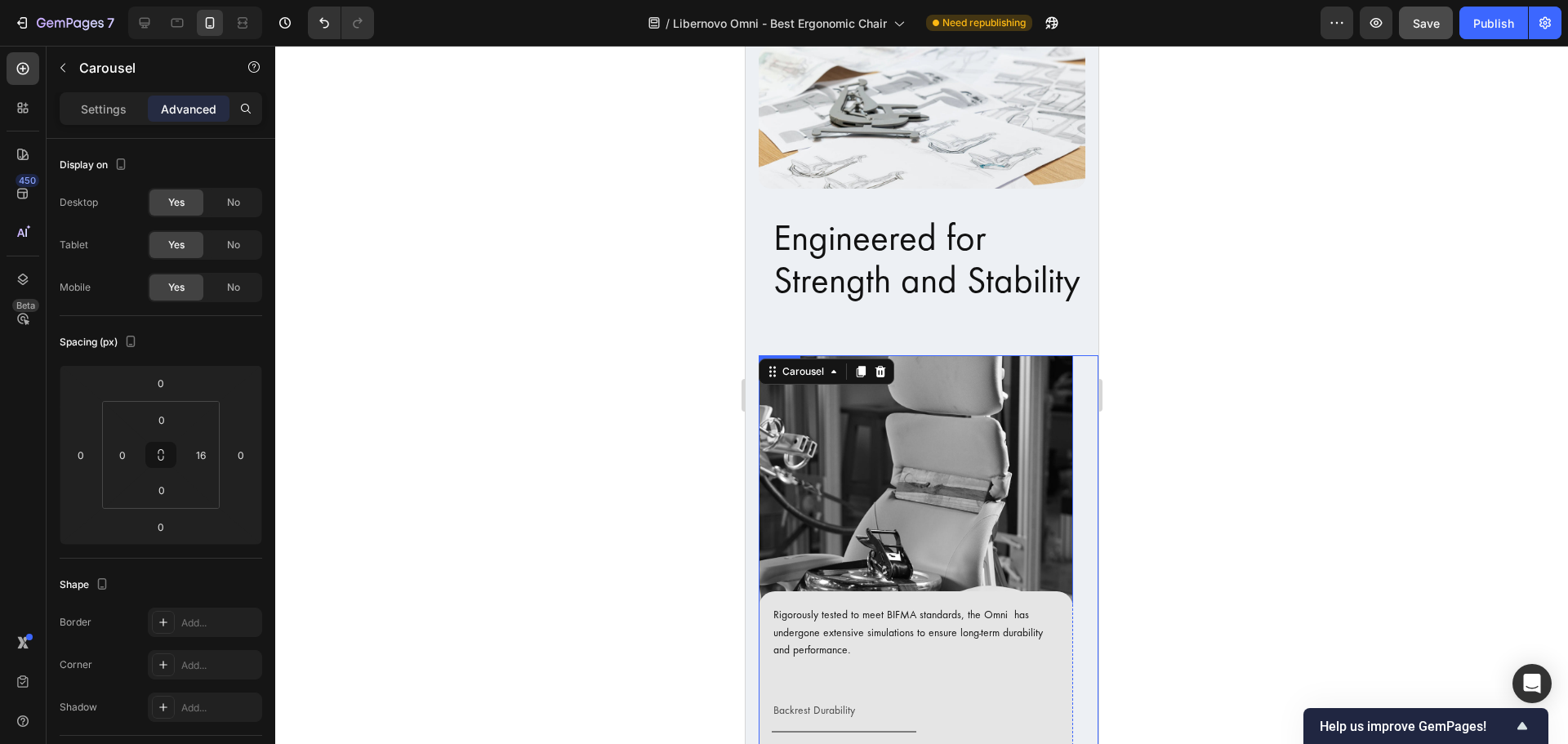
scroll to position [16608, 0]
click at [136, 16] on icon at bounding box center [144, 22] width 16 height 16
type input "0"
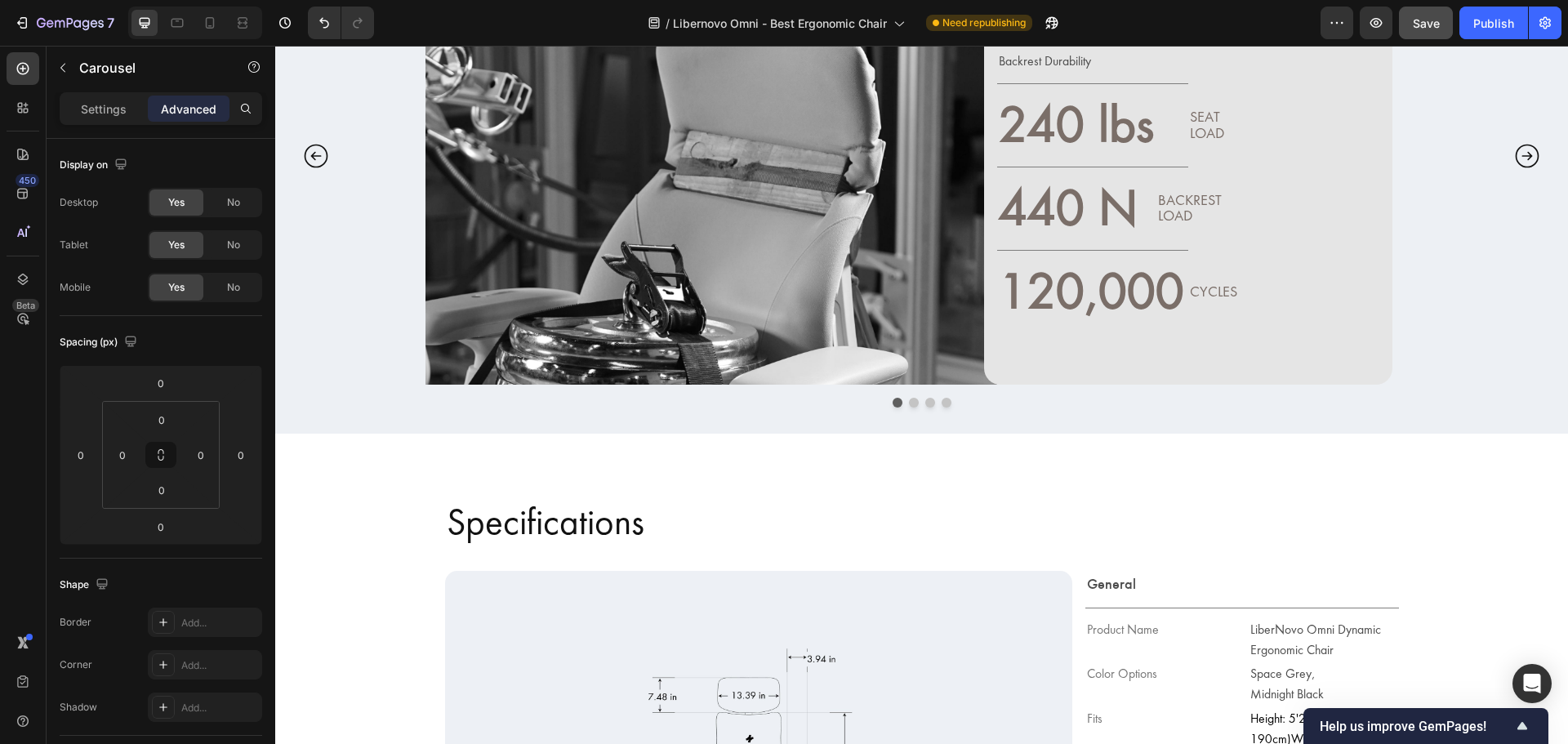
scroll to position [14438, 0]
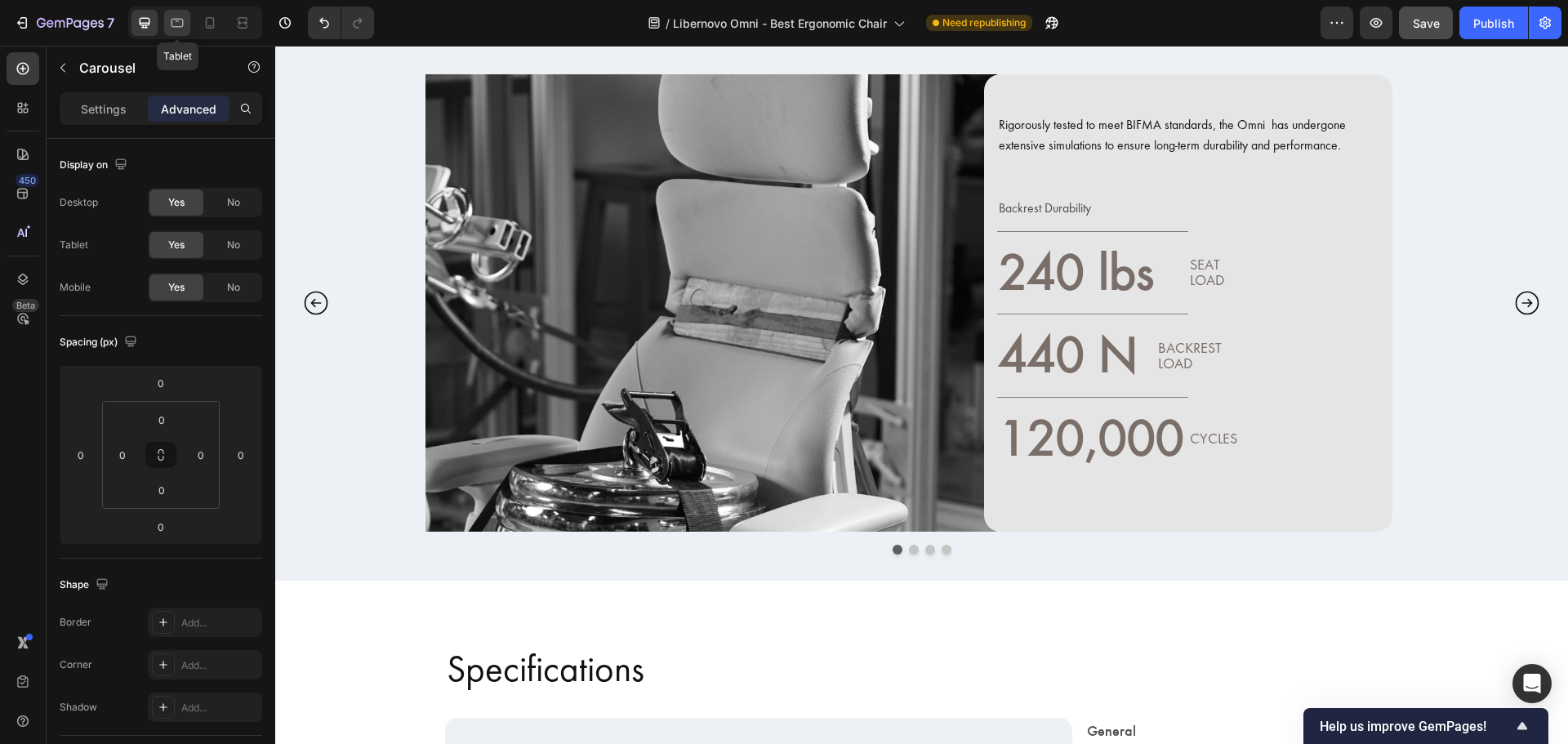
click at [172, 18] on icon at bounding box center [177, 22] width 16 height 16
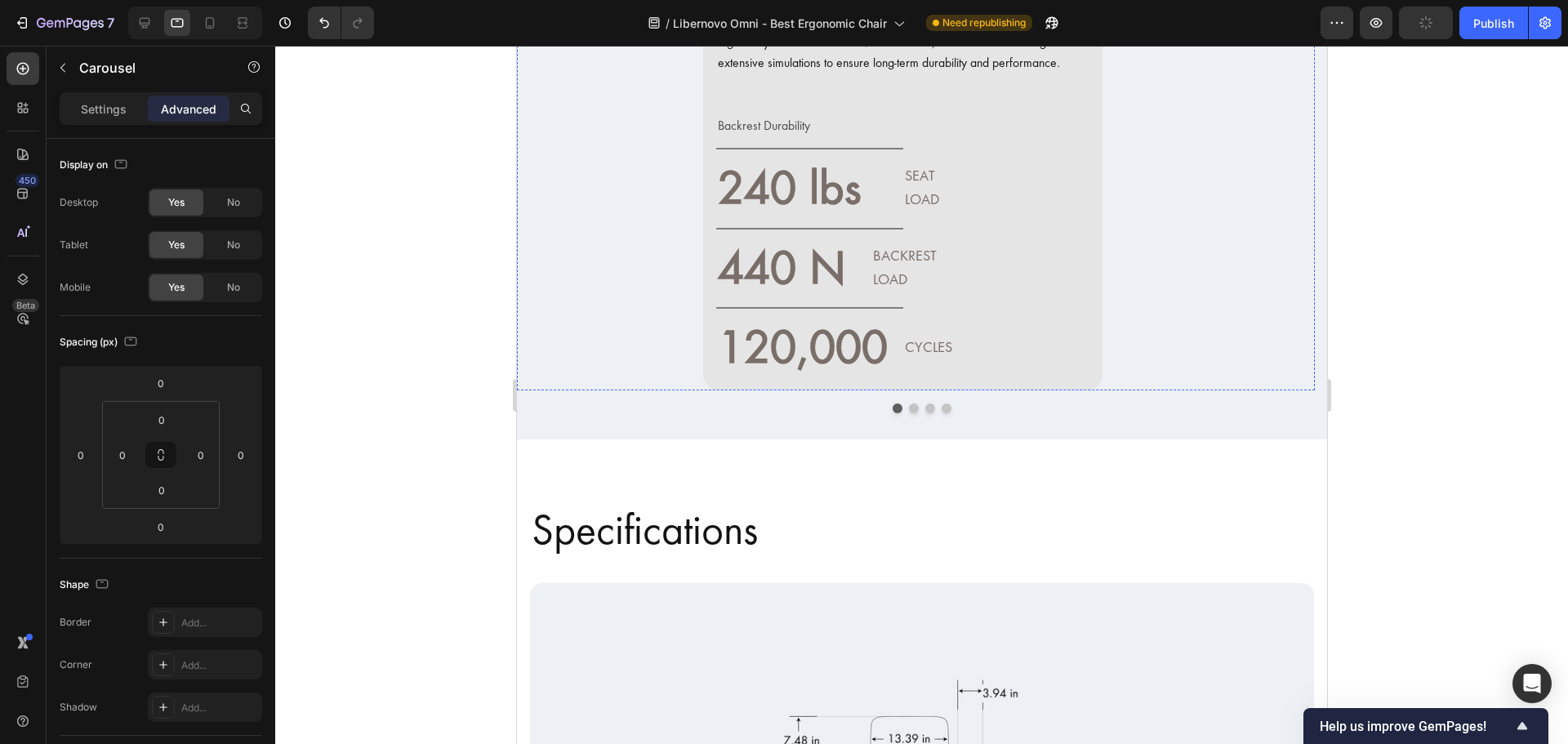
scroll to position [14690, 0]
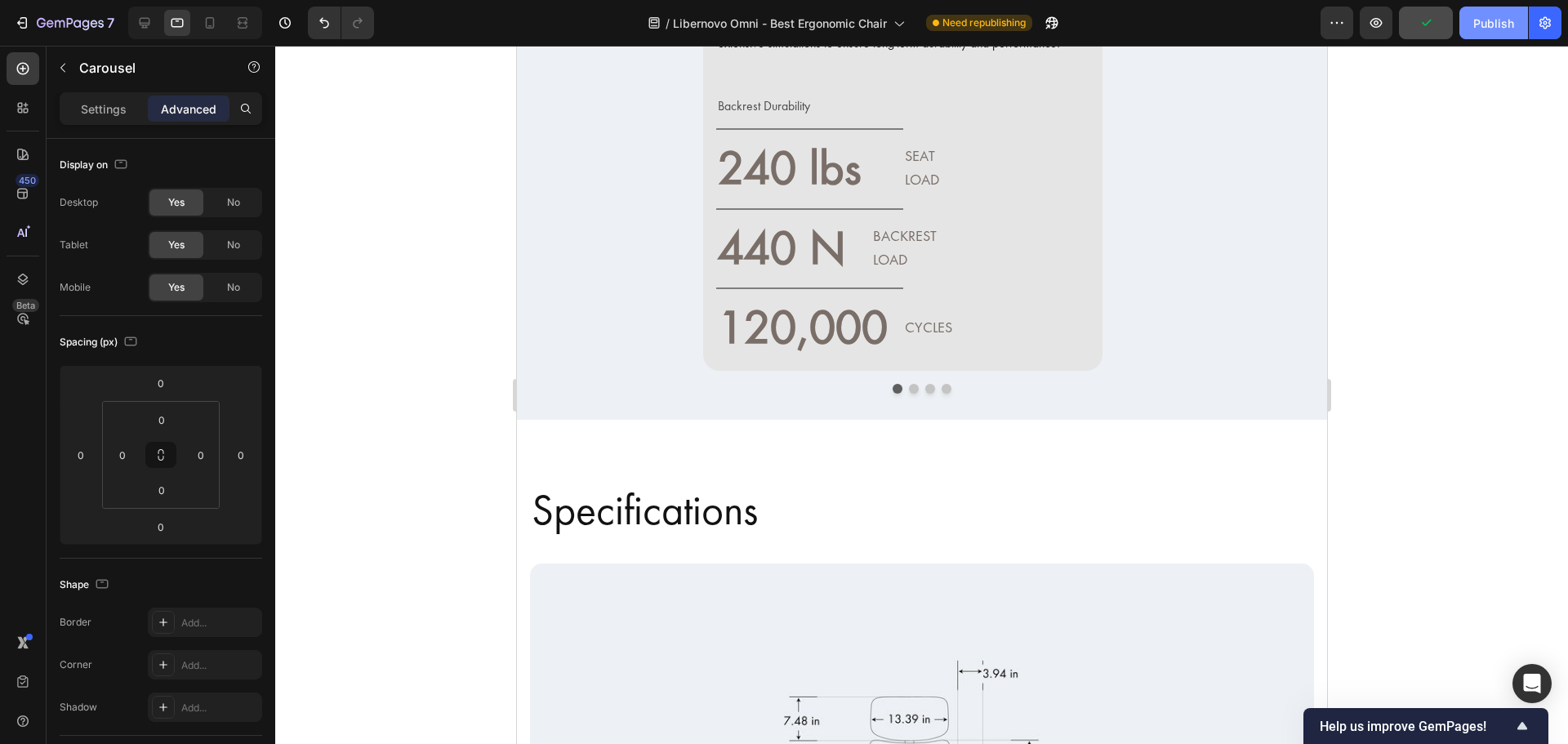
click at [1482, 27] on div "Publish" at bounding box center [1493, 23] width 41 height 17
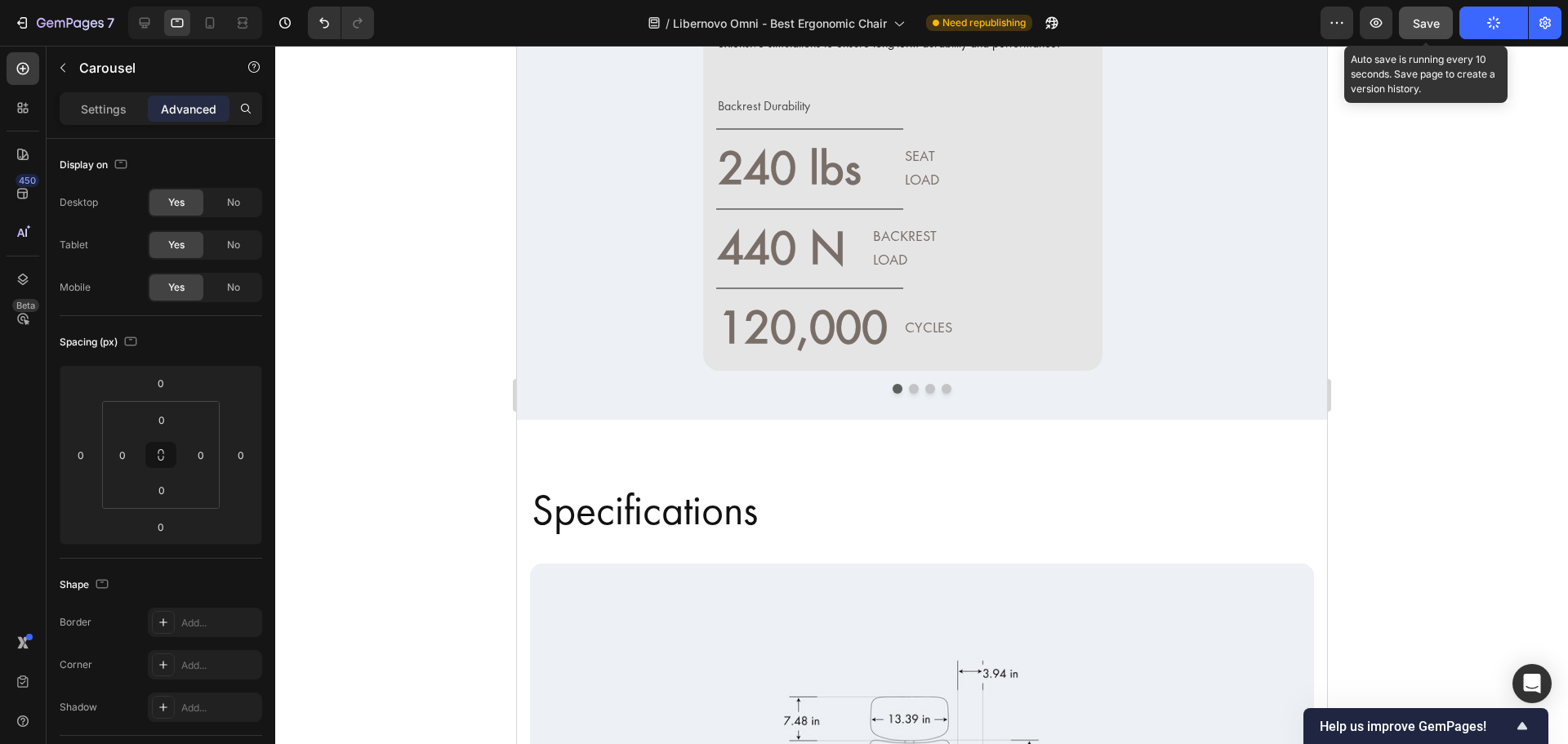
click at [1424, 26] on span "Save" at bounding box center [1426, 22] width 27 height 14
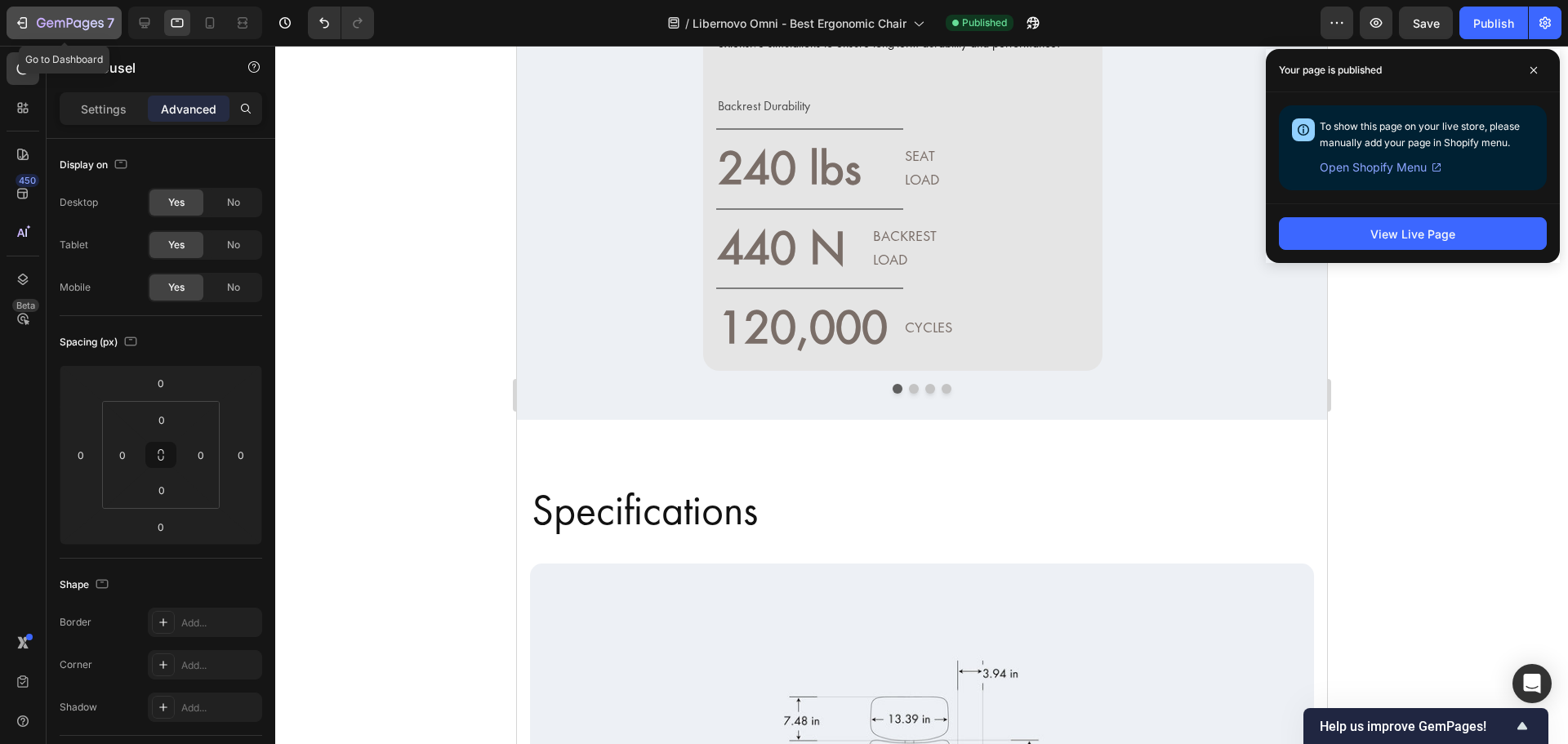
click at [36, 17] on div "7" at bounding box center [64, 22] width 100 height 20
